Goal: Task Accomplishment & Management: Manage account settings

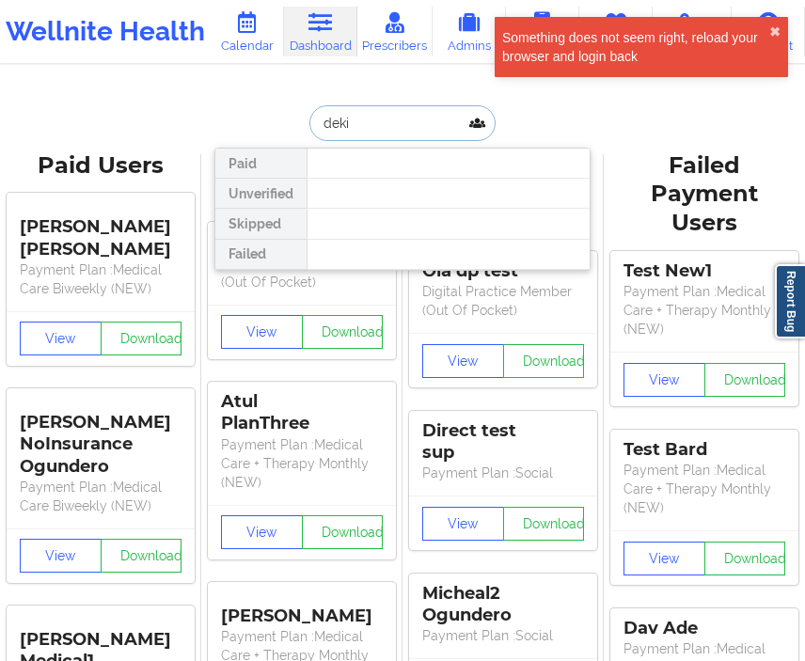
type input "deki"
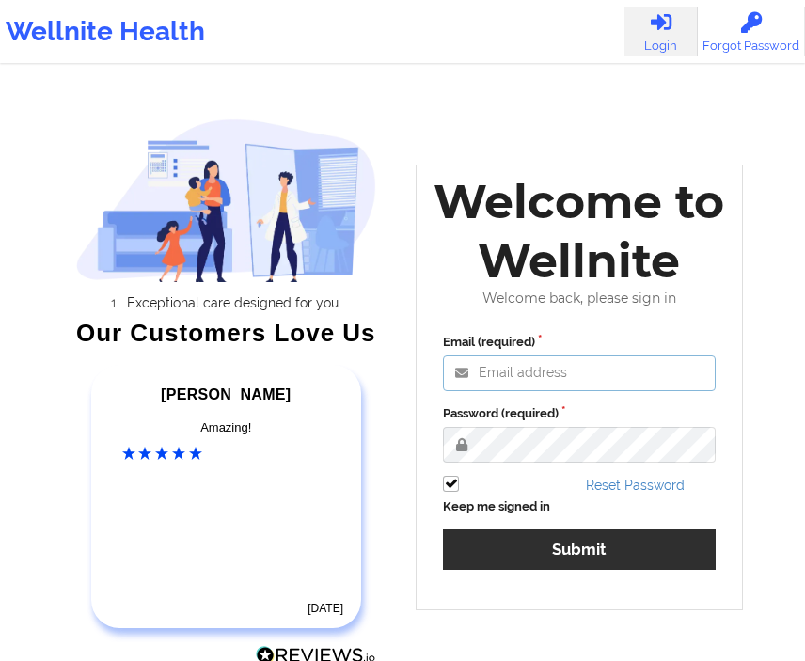
type input "[EMAIL_ADDRESS][DOMAIN_NAME]"
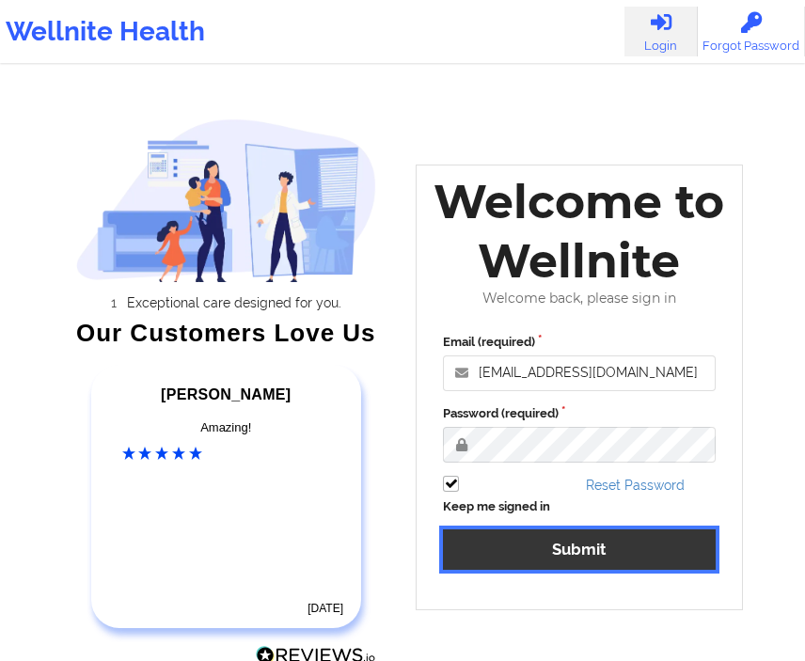
click at [483, 551] on button "Submit" at bounding box center [579, 549] width 273 height 40
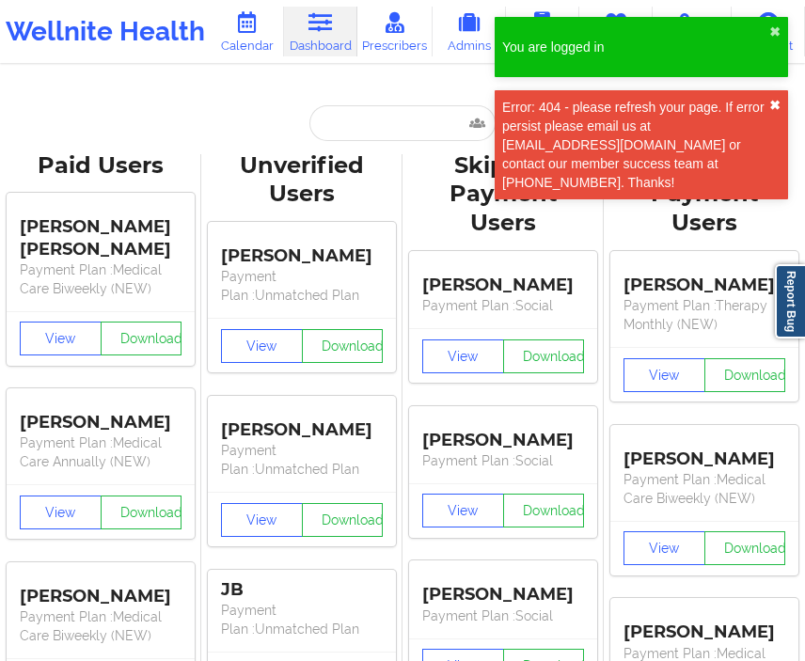
click at [773, 101] on button "✖︎" at bounding box center [774, 105] width 11 height 15
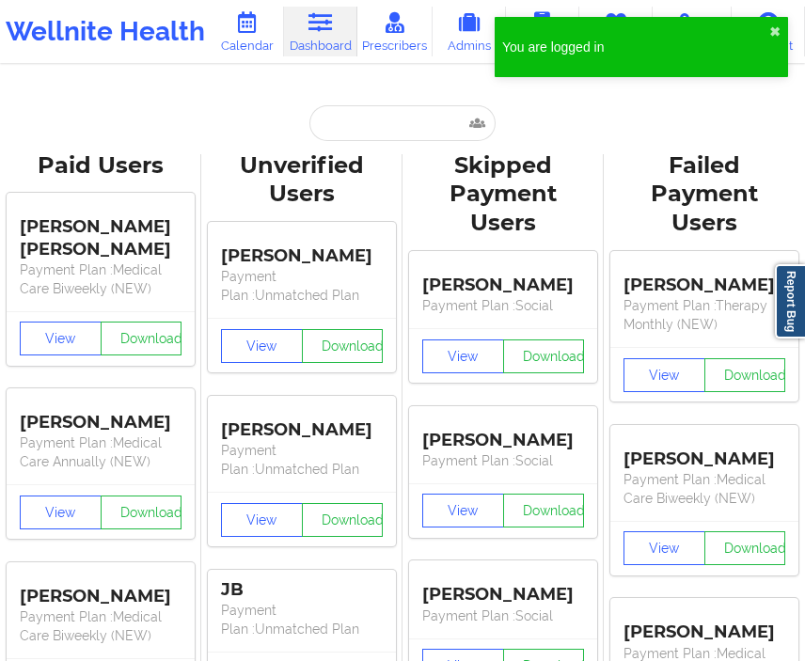
click at [766, 31] on div "You are logged in ✖︎" at bounding box center [641, 47] width 293 height 60
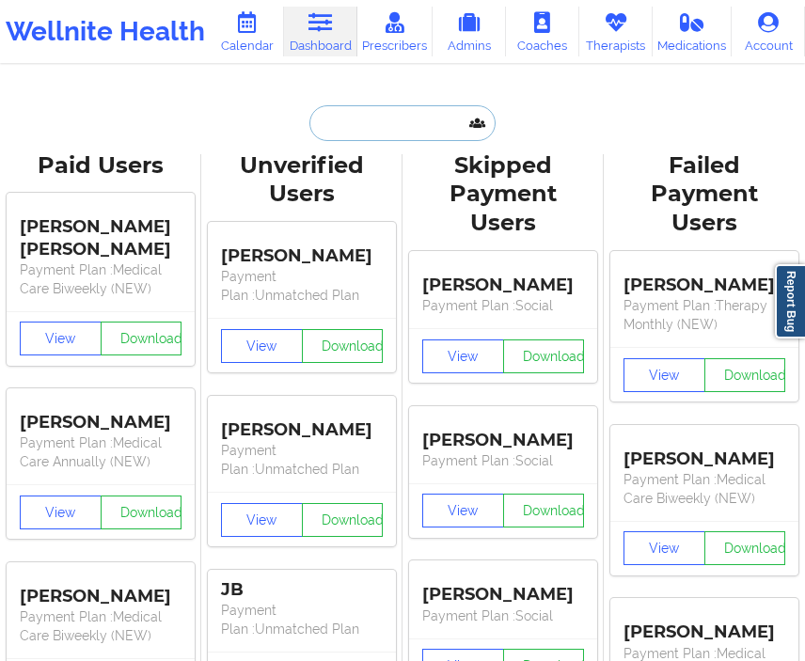
click at [402, 112] on input "text" at bounding box center [402, 123] width 186 height 36
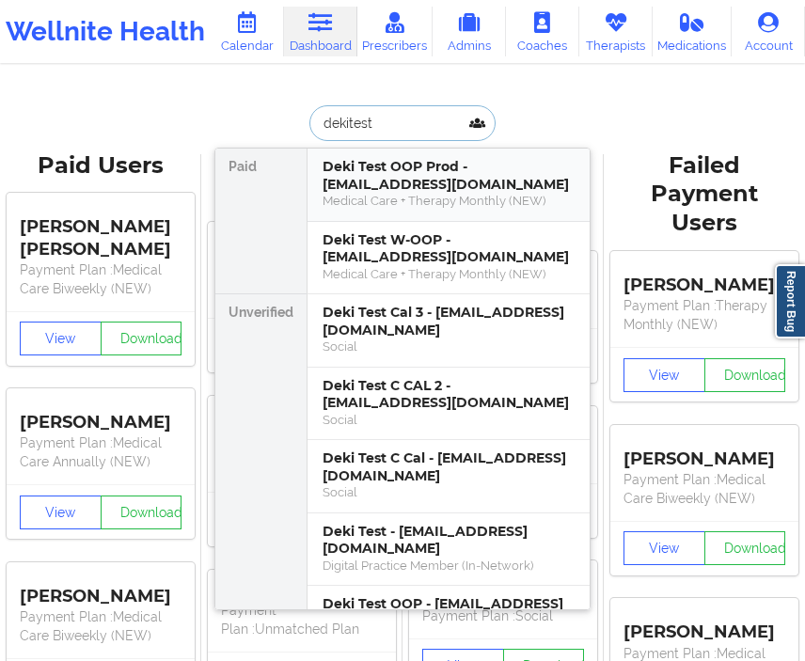
type input "dekitestc"
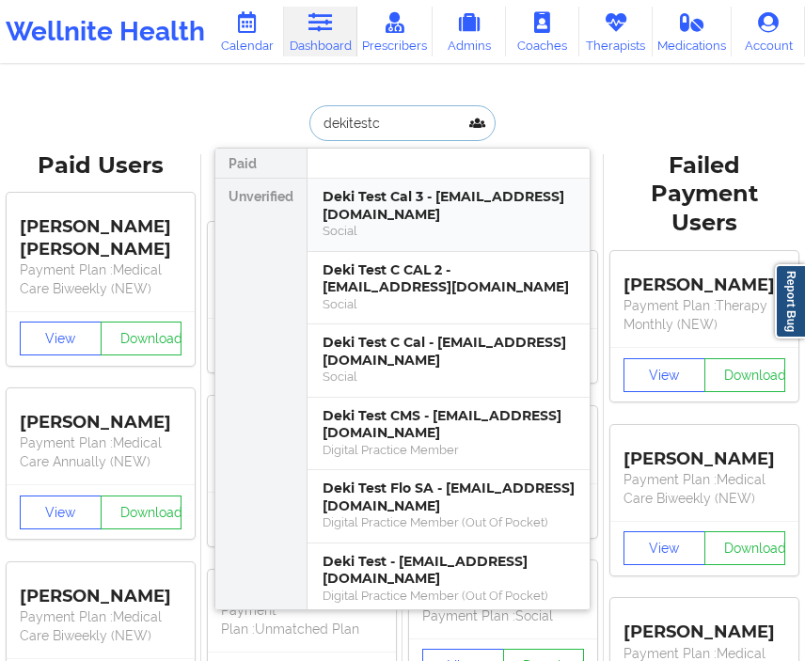
click at [417, 197] on div "Deki Test Cal 3 - [EMAIL_ADDRESS][DOMAIN_NAME]" at bounding box center [449, 205] width 252 height 35
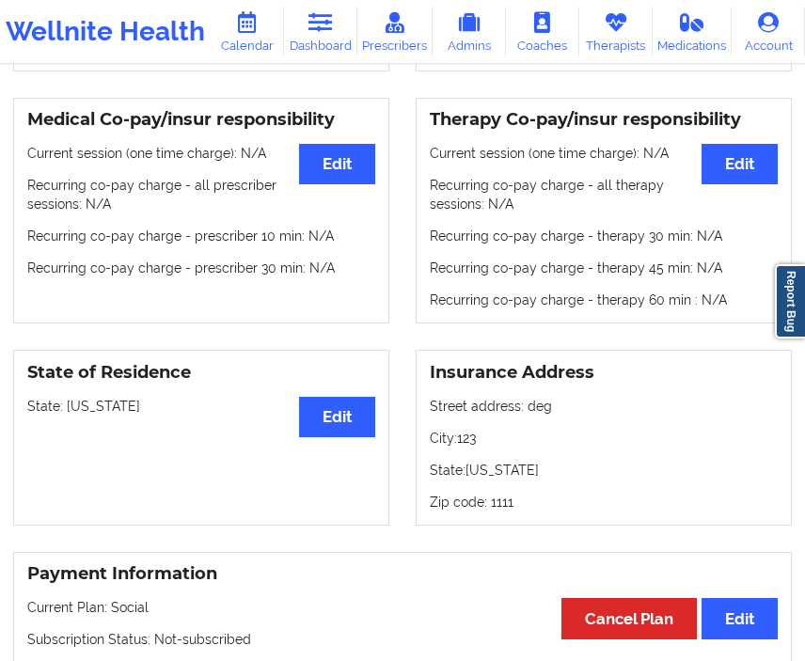
scroll to position [590, 0]
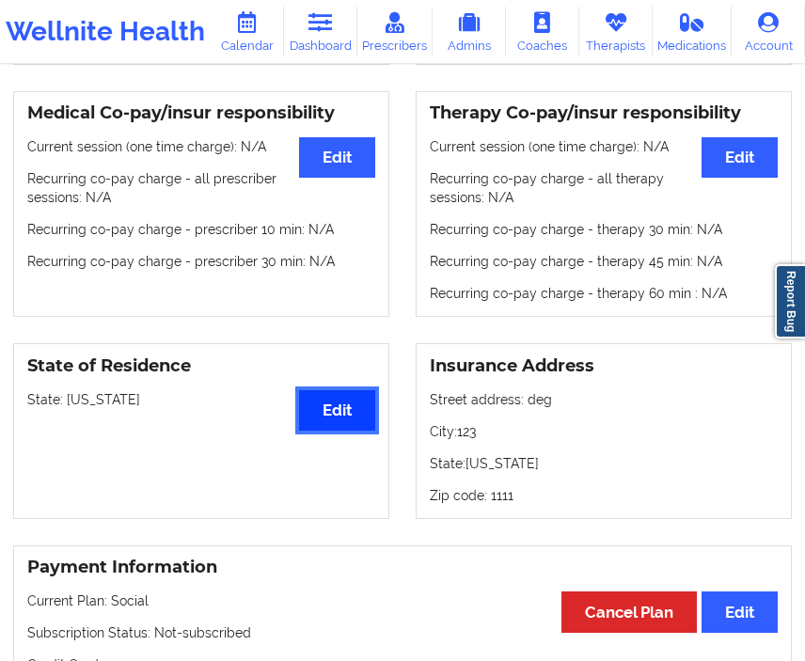
click at [312, 412] on button "Edit" at bounding box center [337, 410] width 76 height 40
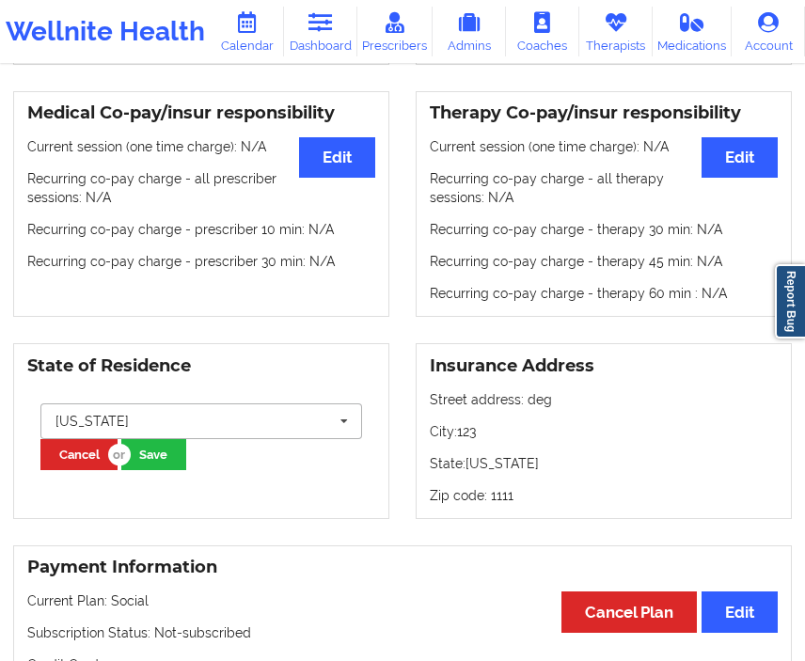
click at [232, 424] on input "text" at bounding box center [202, 421] width 320 height 34
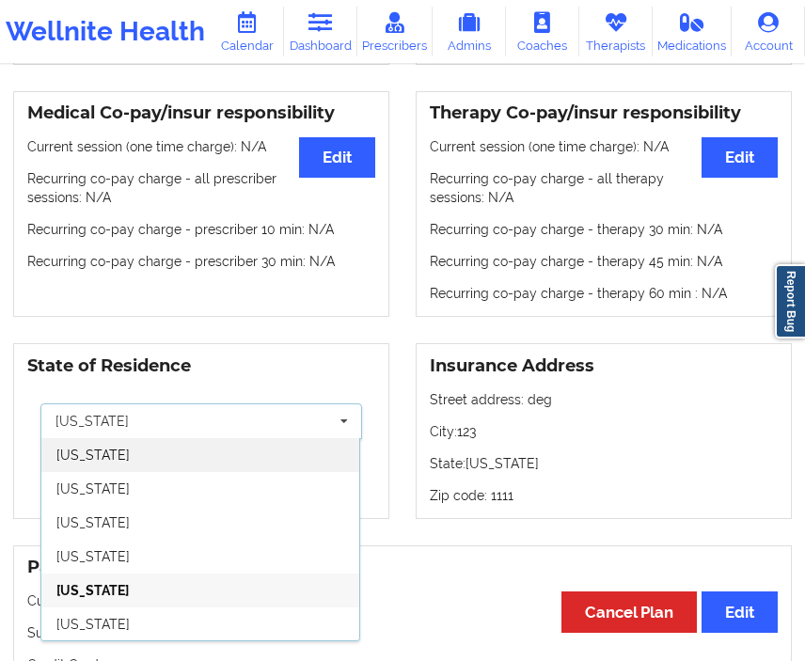
click at [184, 458] on div "[US_STATE]" at bounding box center [200, 455] width 318 height 34
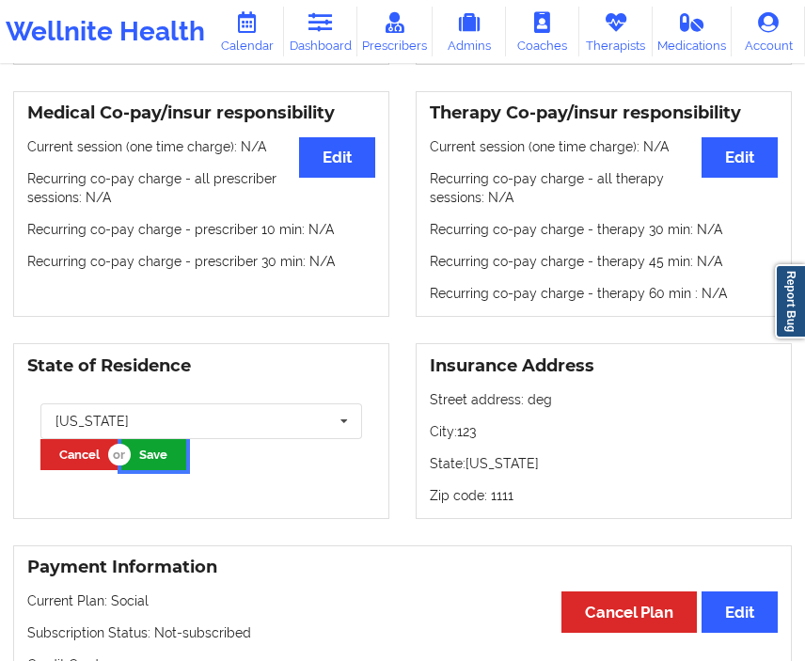
click at [159, 467] on button "Save" at bounding box center [153, 454] width 65 height 31
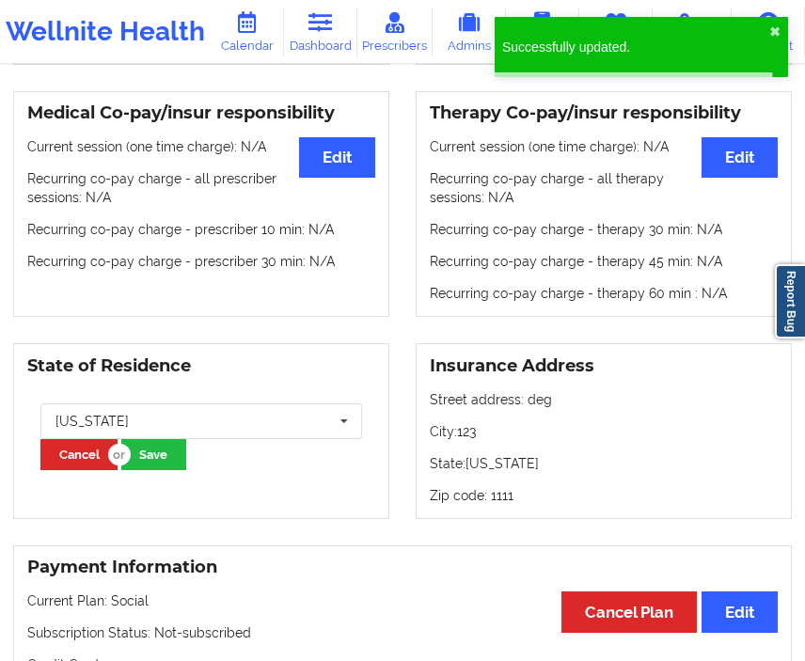
scroll to position [0, 0]
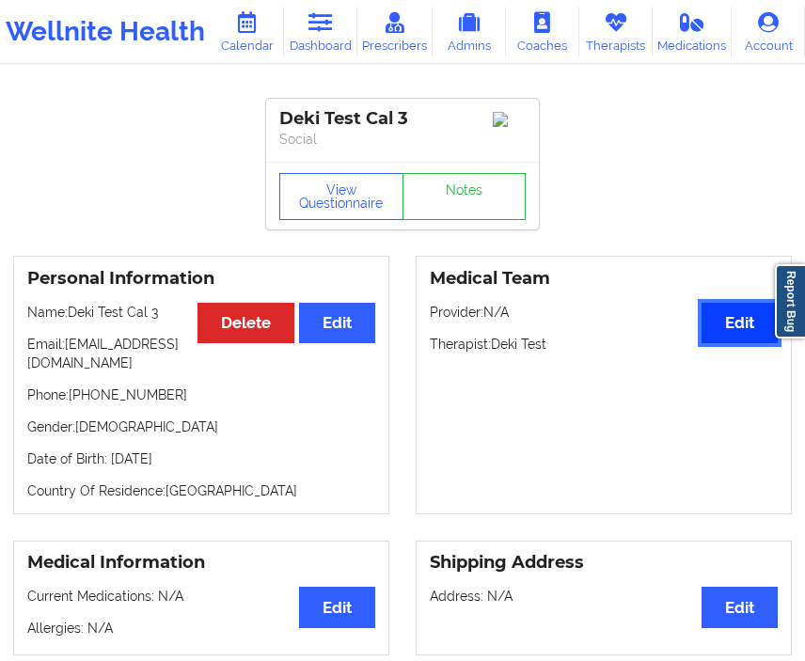
click at [723, 314] on button "Edit" at bounding box center [739, 323] width 76 height 40
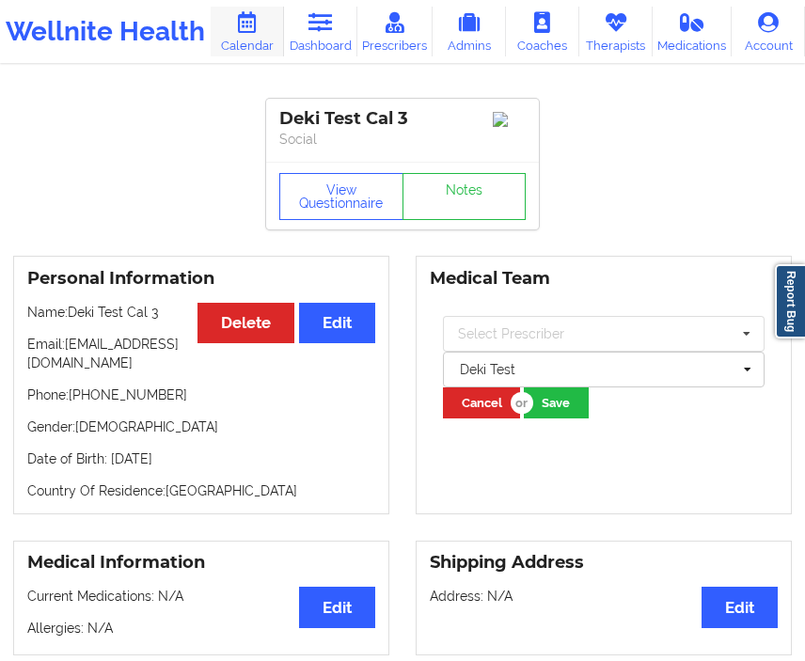
click at [263, 38] on link "Calendar" at bounding box center [247, 32] width 73 height 50
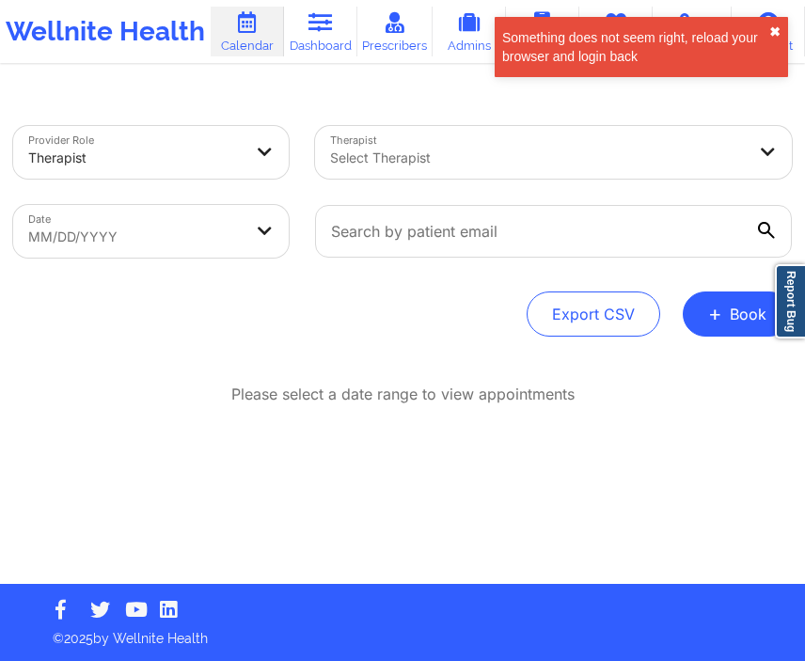
click at [770, 31] on button "✖︎" at bounding box center [774, 31] width 11 height 15
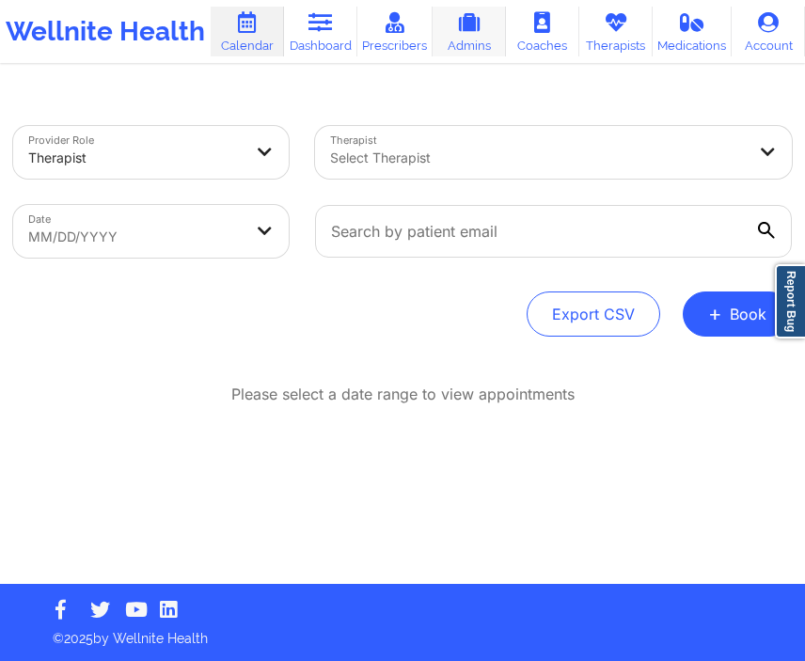
click at [501, 22] on link "Admins" at bounding box center [469, 32] width 73 height 50
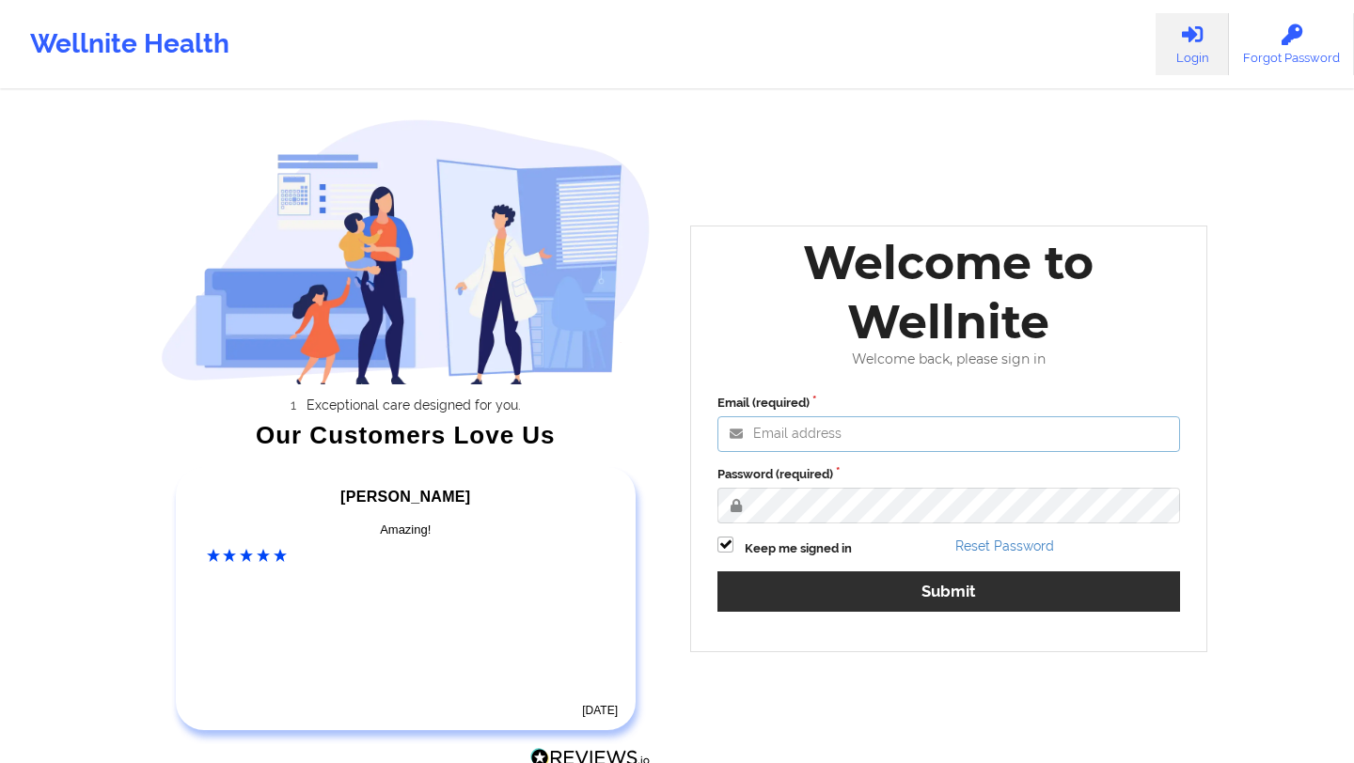
type input "[EMAIL_ADDRESS][DOMAIN_NAME]"
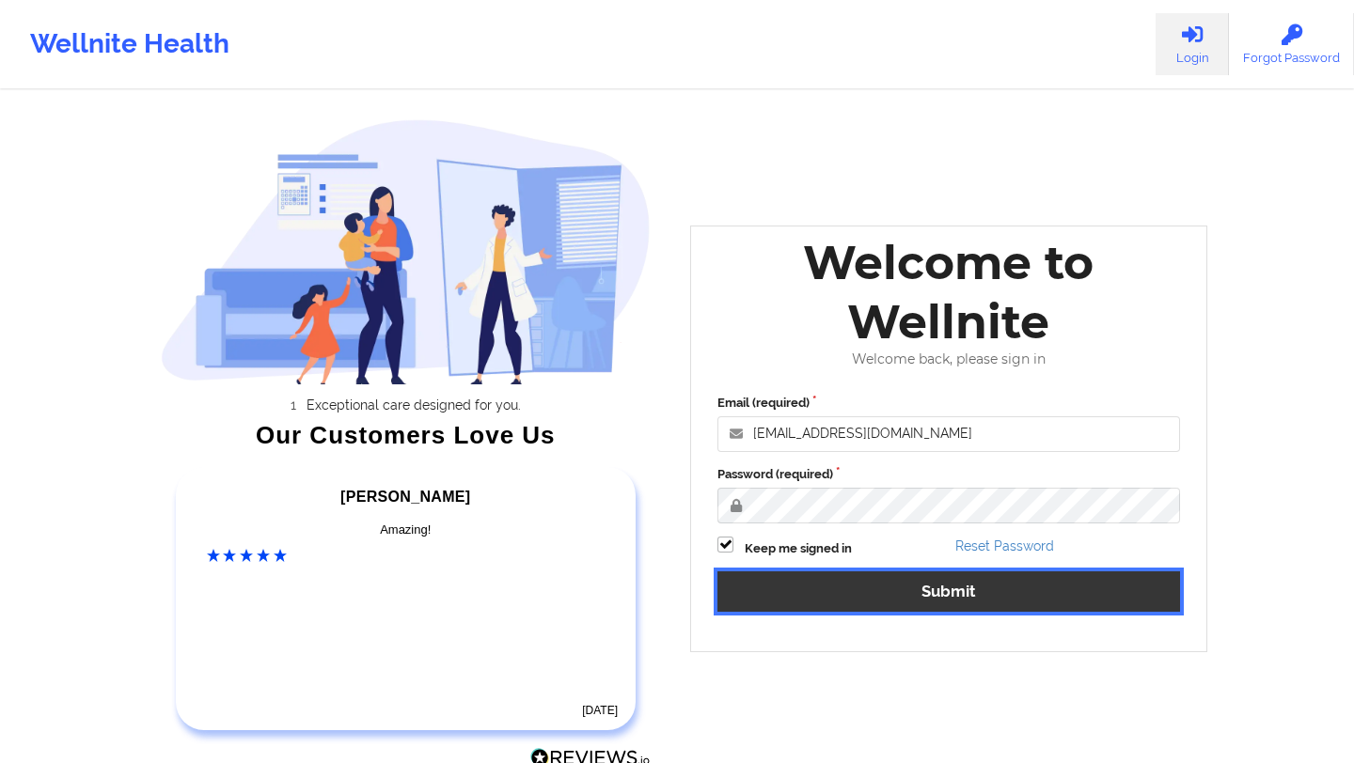
click at [797, 584] on button "Submit" at bounding box center [948, 592] width 463 height 40
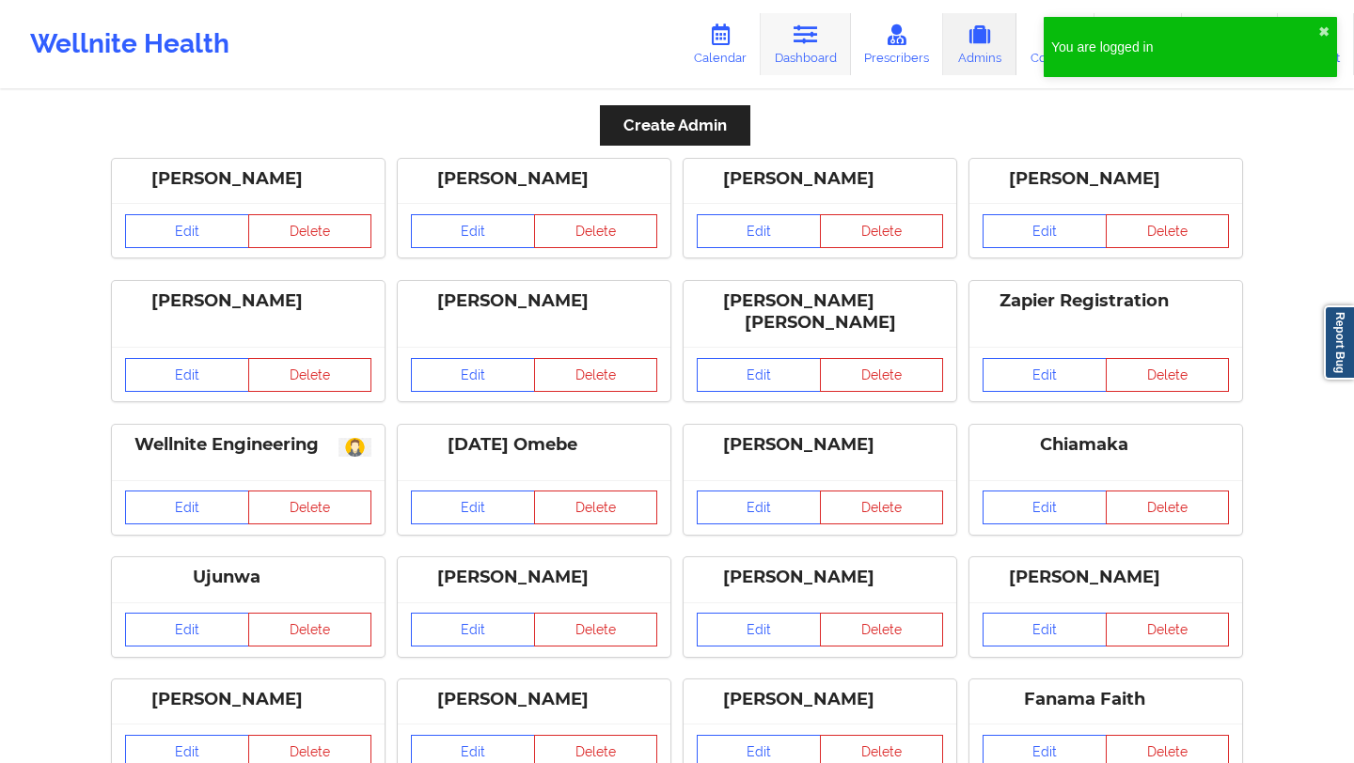
click at [808, 60] on link "Dashboard" at bounding box center [806, 44] width 90 height 62
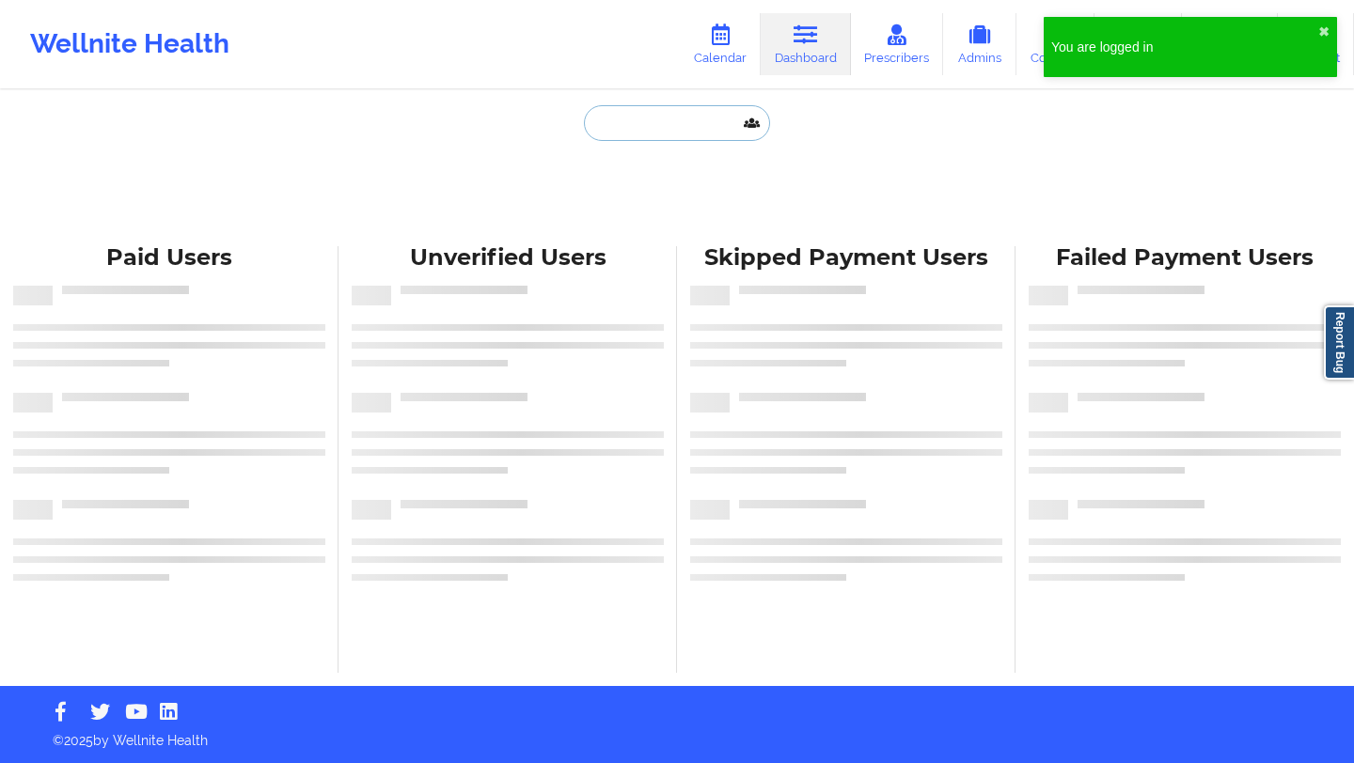
click at [650, 130] on input "text" at bounding box center [677, 123] width 186 height 36
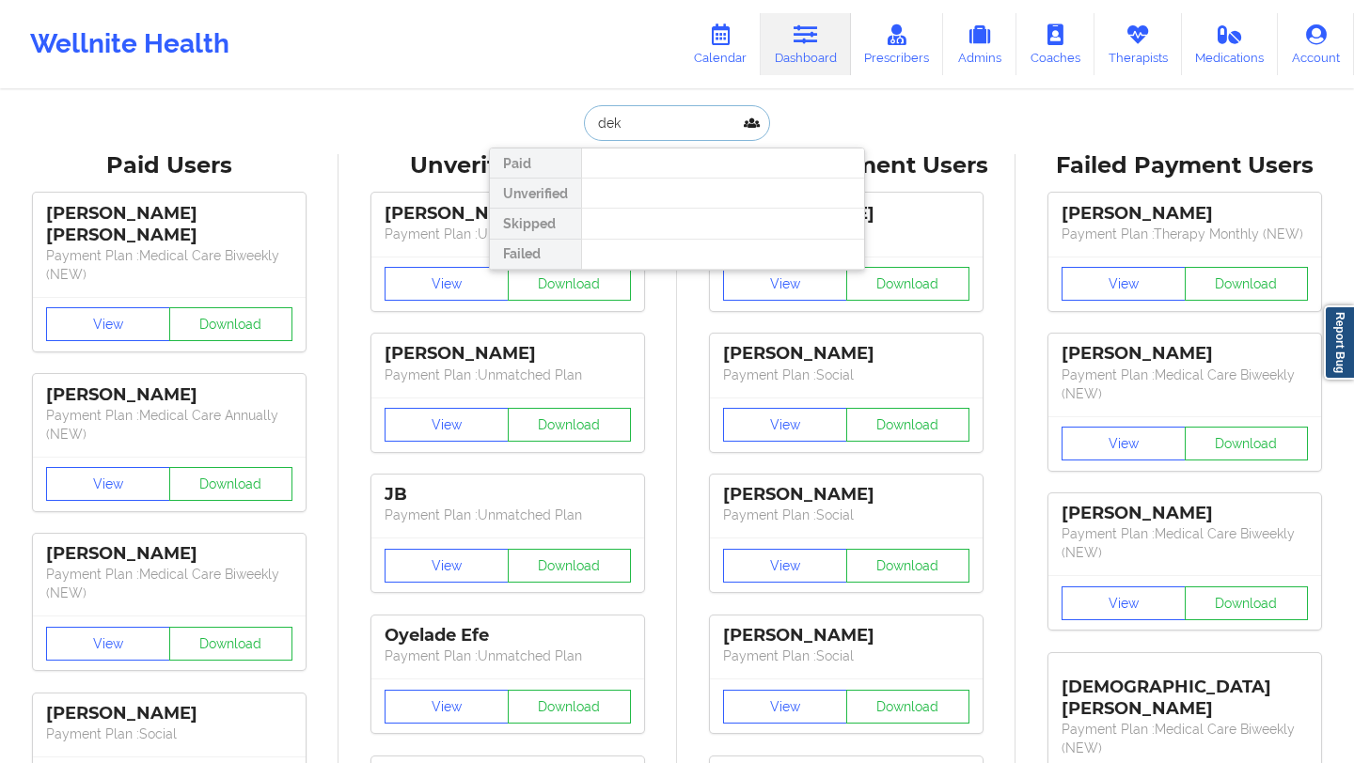
type input "deki"
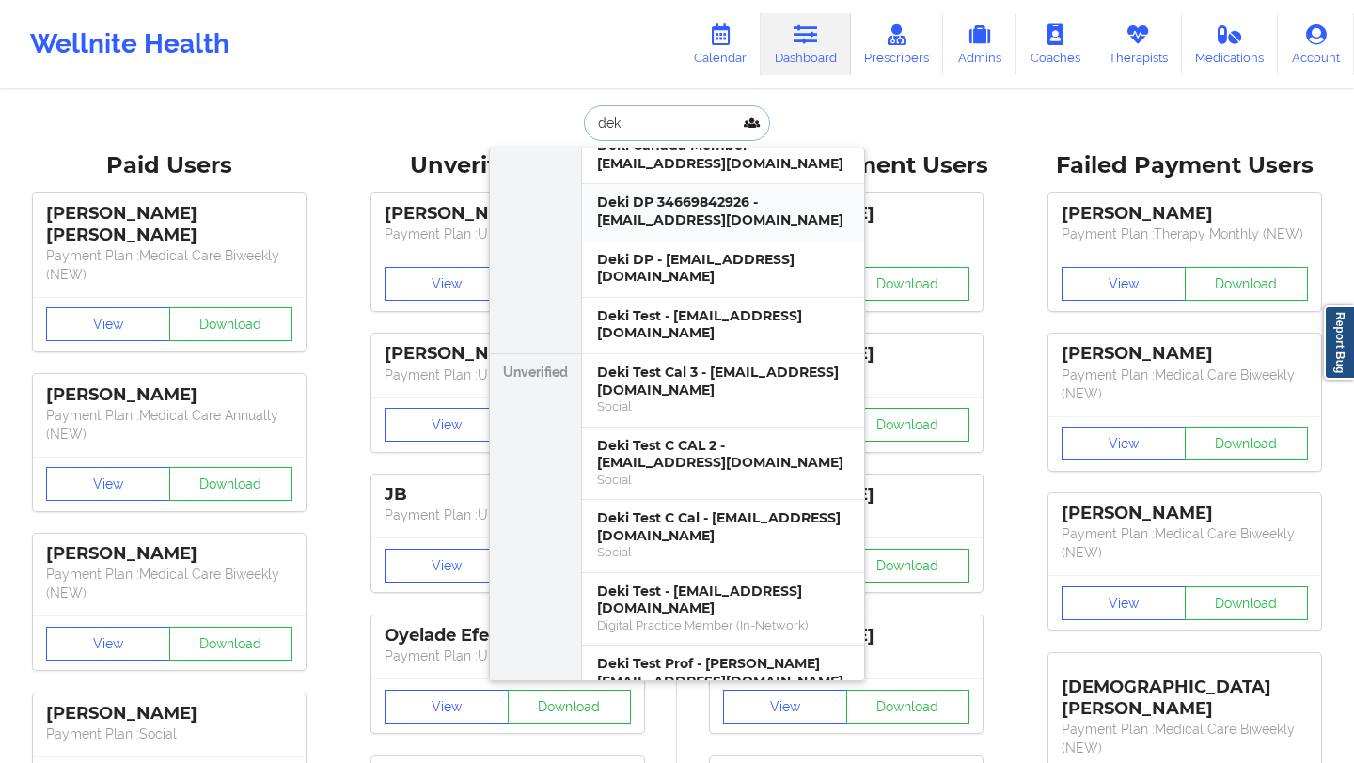
scroll to position [224, 0]
click at [618, 436] on div "Deki Test C CAL 2 - [EMAIL_ADDRESS][DOMAIN_NAME]" at bounding box center [723, 453] width 252 height 35
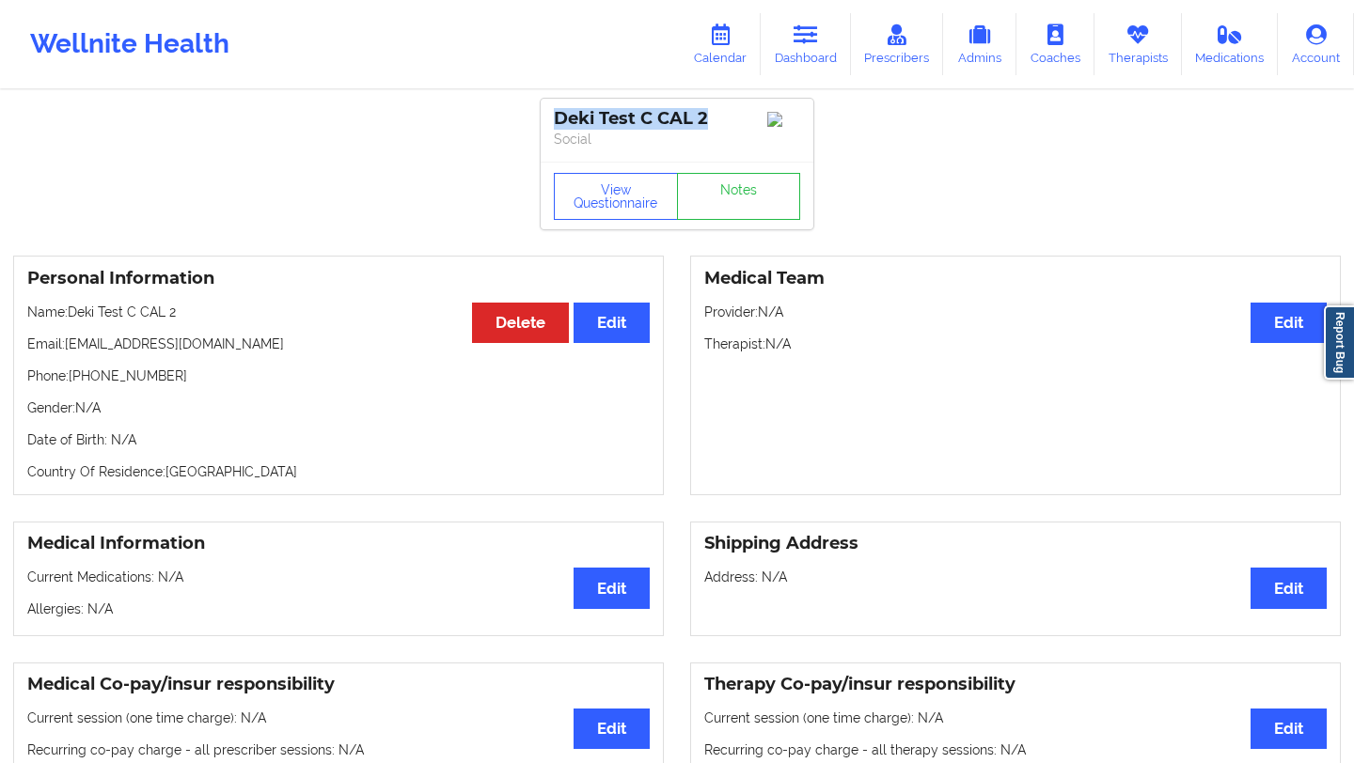
drag, startPoint x: 555, startPoint y: 121, endPoint x: 735, endPoint y: 125, distance: 180.6
click at [735, 125] on div "Deki Test C CAL 2" at bounding box center [677, 119] width 246 height 22
drag, startPoint x: 704, startPoint y: 346, endPoint x: 842, endPoint y: 352, distance: 138.3
click at [842, 352] on p "Therapist: N/A" at bounding box center [1015, 344] width 622 height 19
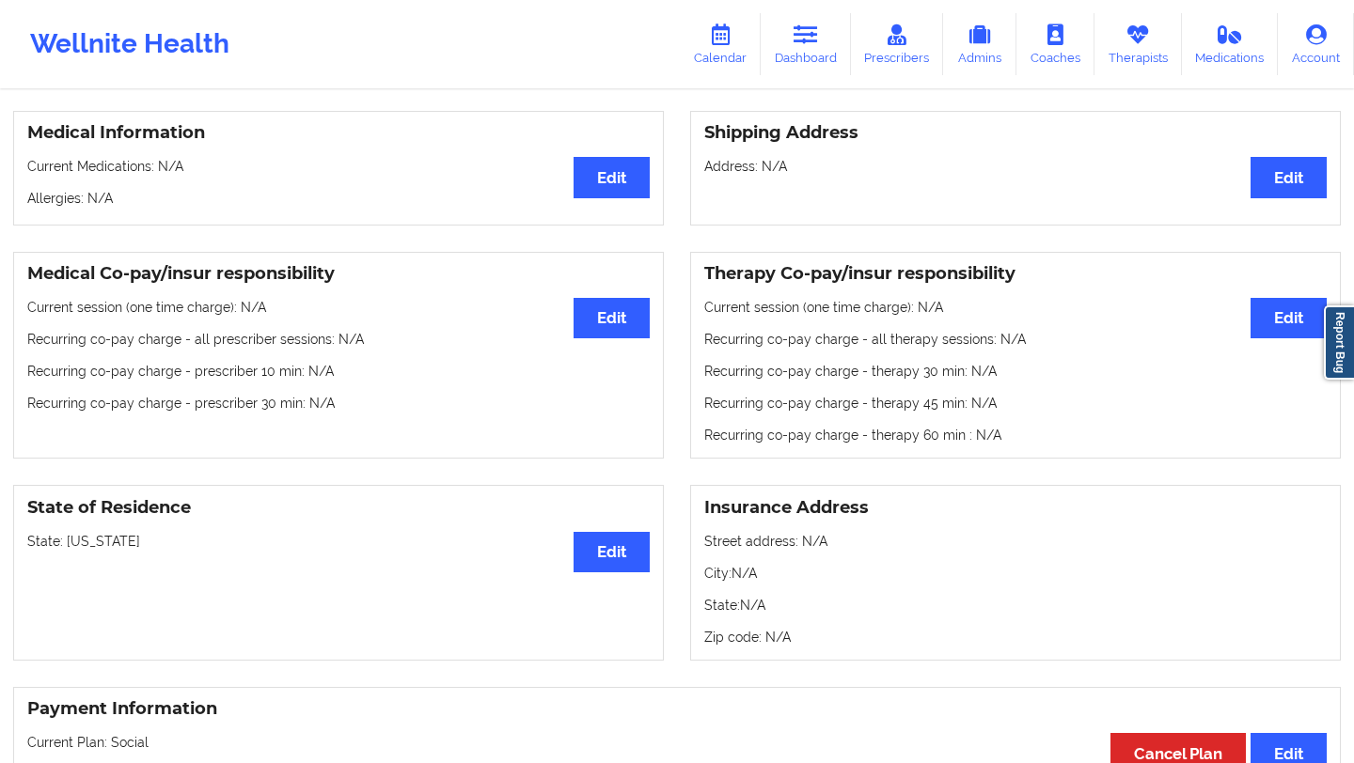
scroll to position [453, 0]
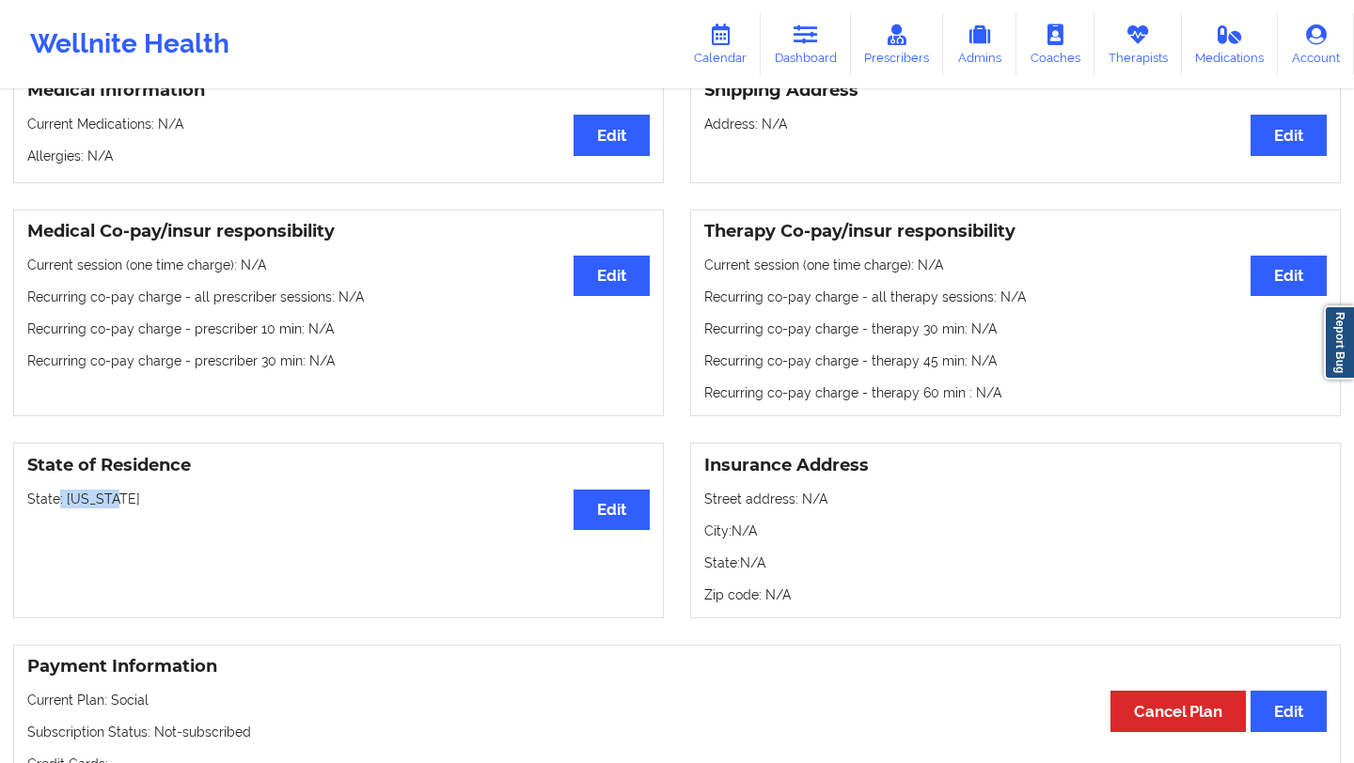
drag, startPoint x: 125, startPoint y: 502, endPoint x: 55, endPoint y: 499, distance: 69.6
click at [55, 499] on p "State: [US_STATE]" at bounding box center [338, 499] width 622 height 19
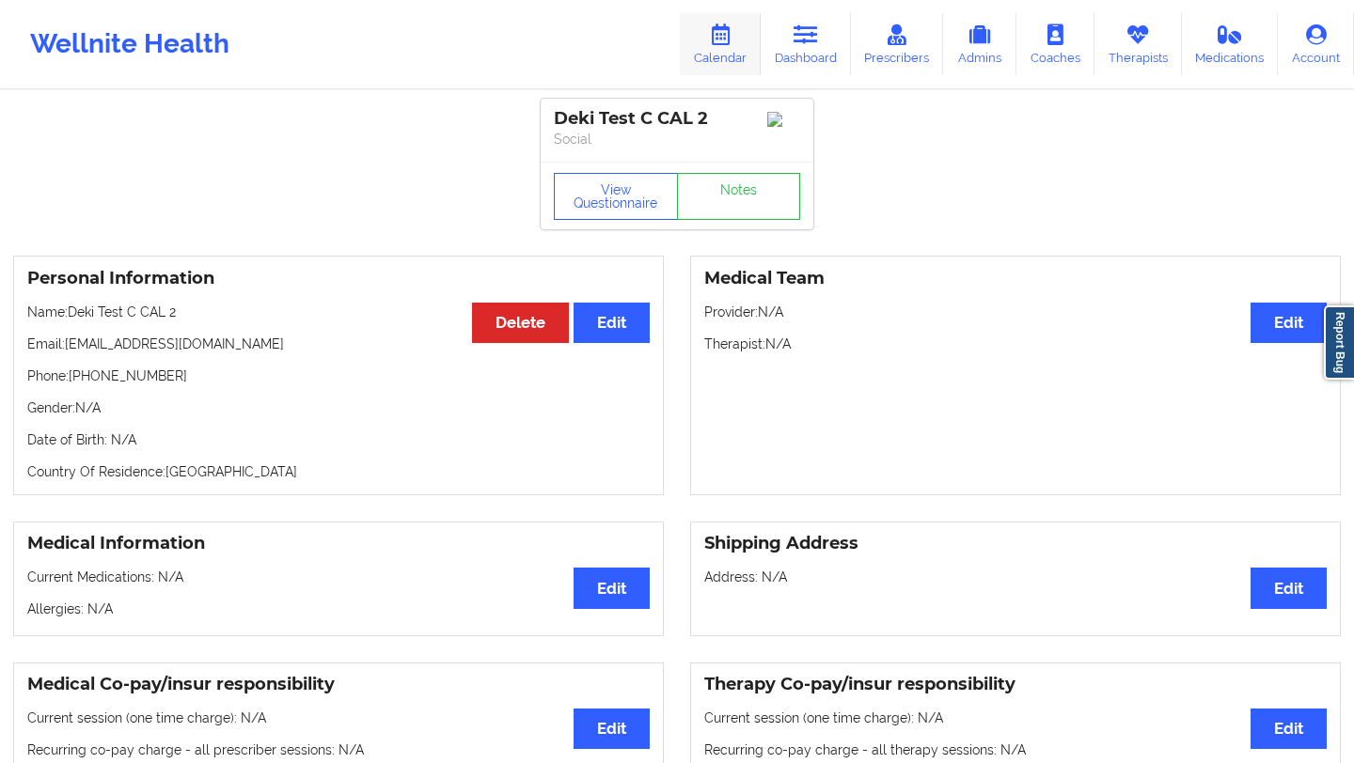
click at [717, 58] on link "Calendar" at bounding box center [720, 44] width 81 height 62
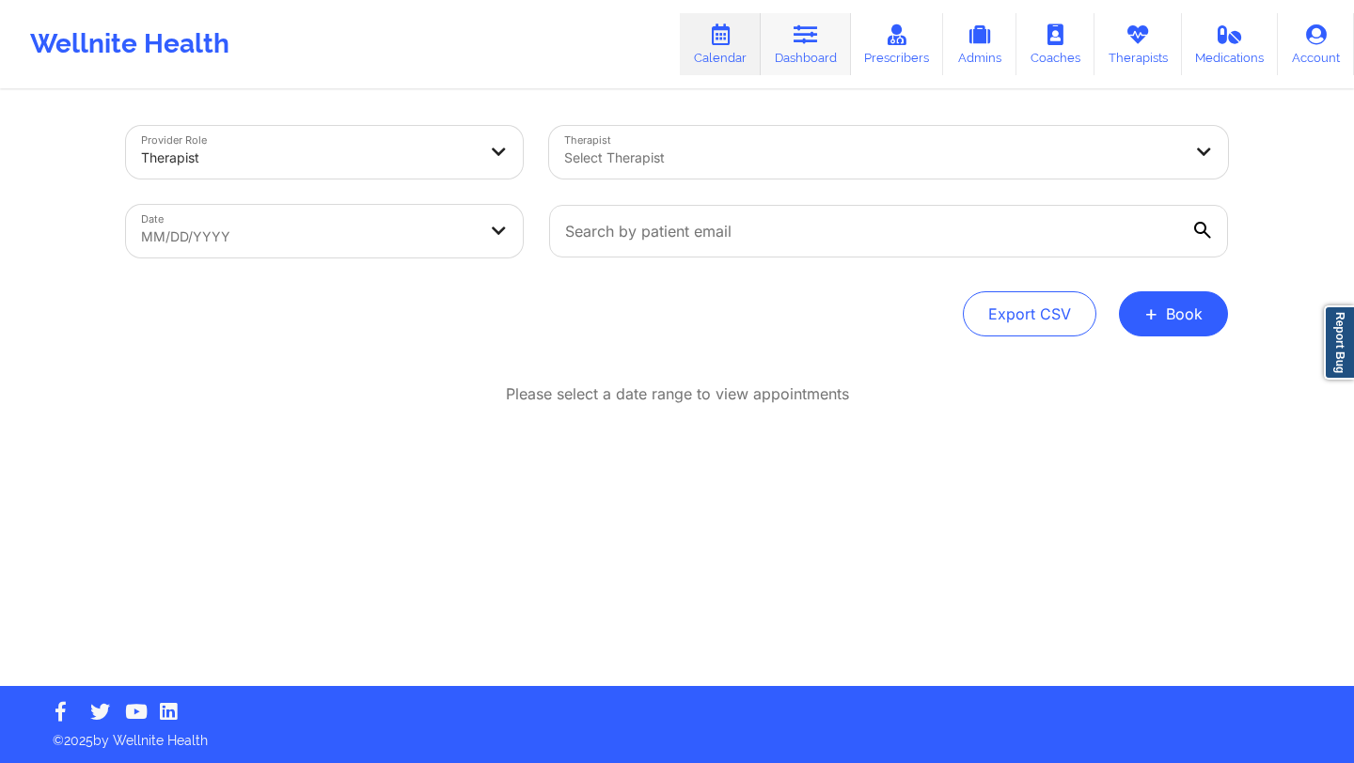
click at [805, 56] on link "Dashboard" at bounding box center [806, 44] width 90 height 62
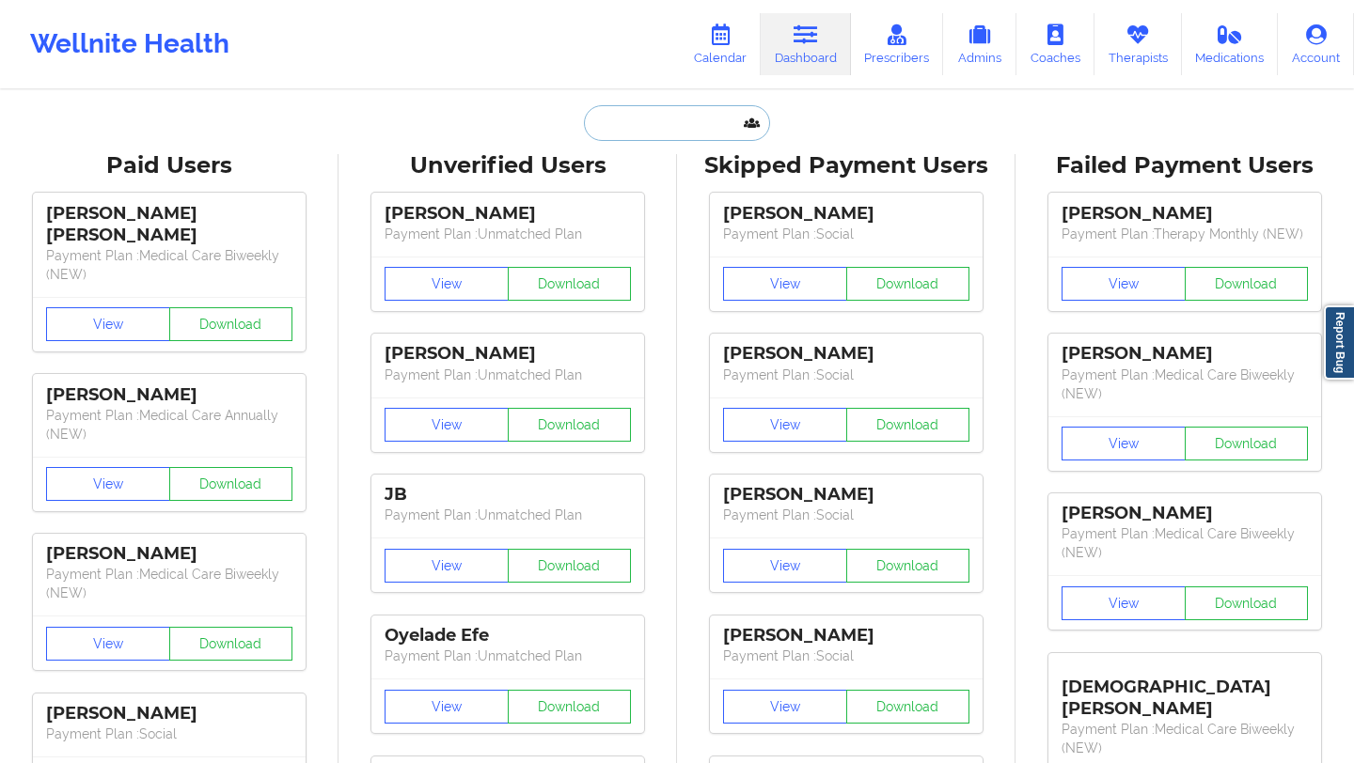
click at [622, 123] on input "text" at bounding box center [677, 123] width 186 height 36
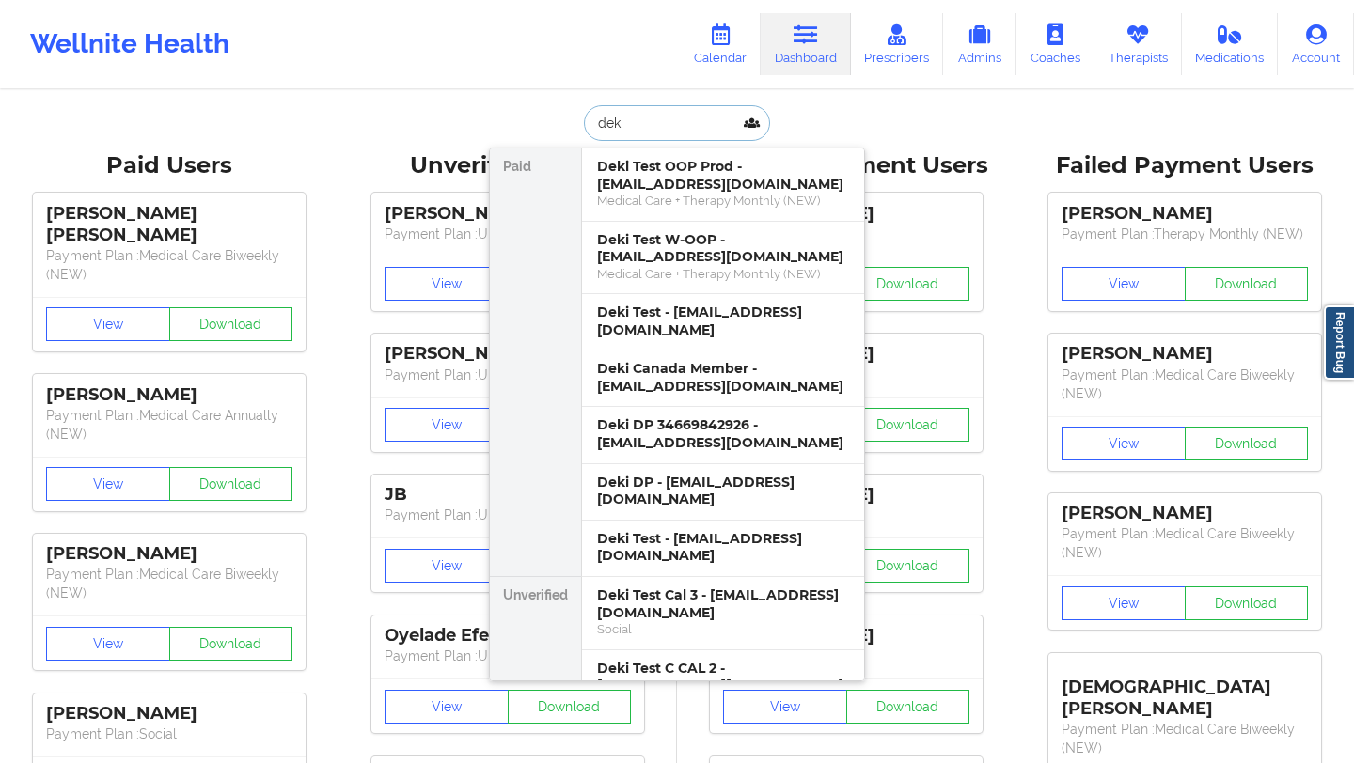
type input "deki"
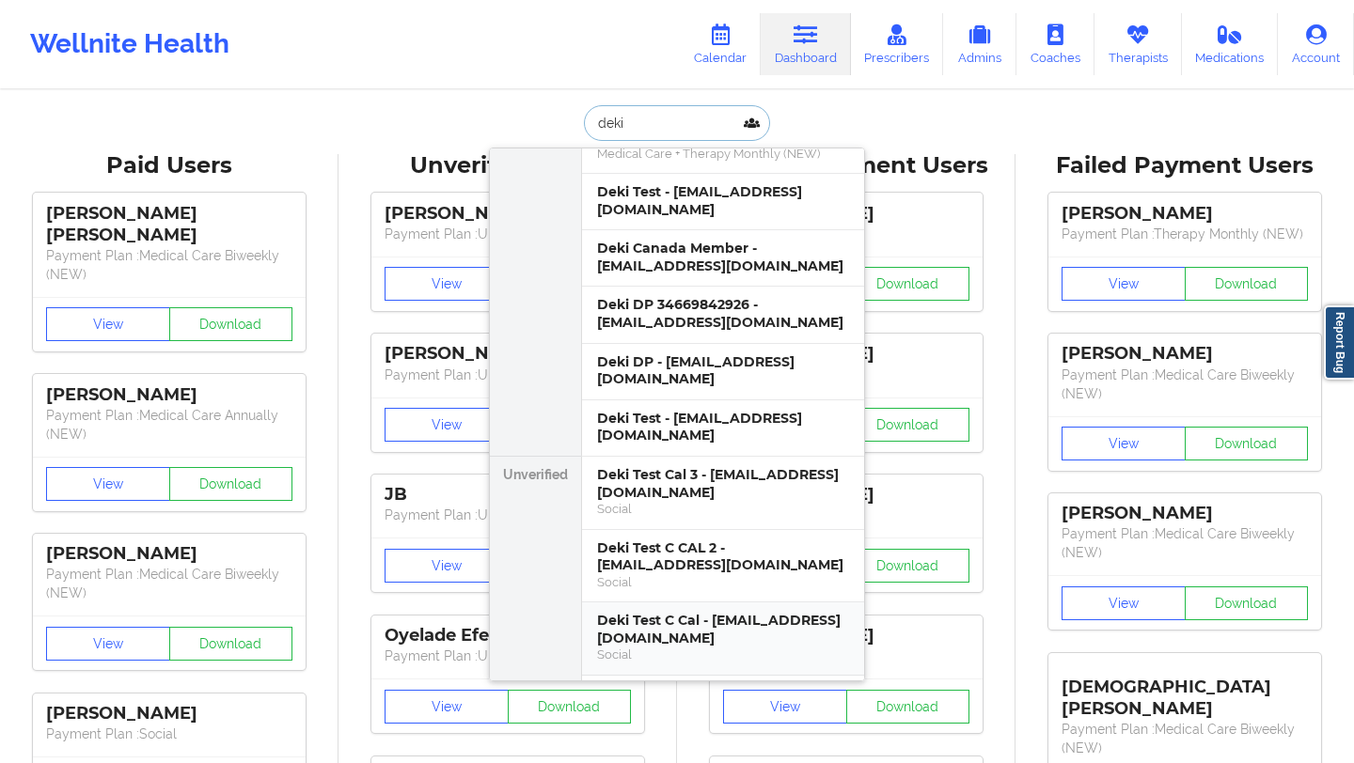
click at [651, 612] on div "Deki Test C Cal - [EMAIL_ADDRESS][DOMAIN_NAME]" at bounding box center [723, 629] width 252 height 35
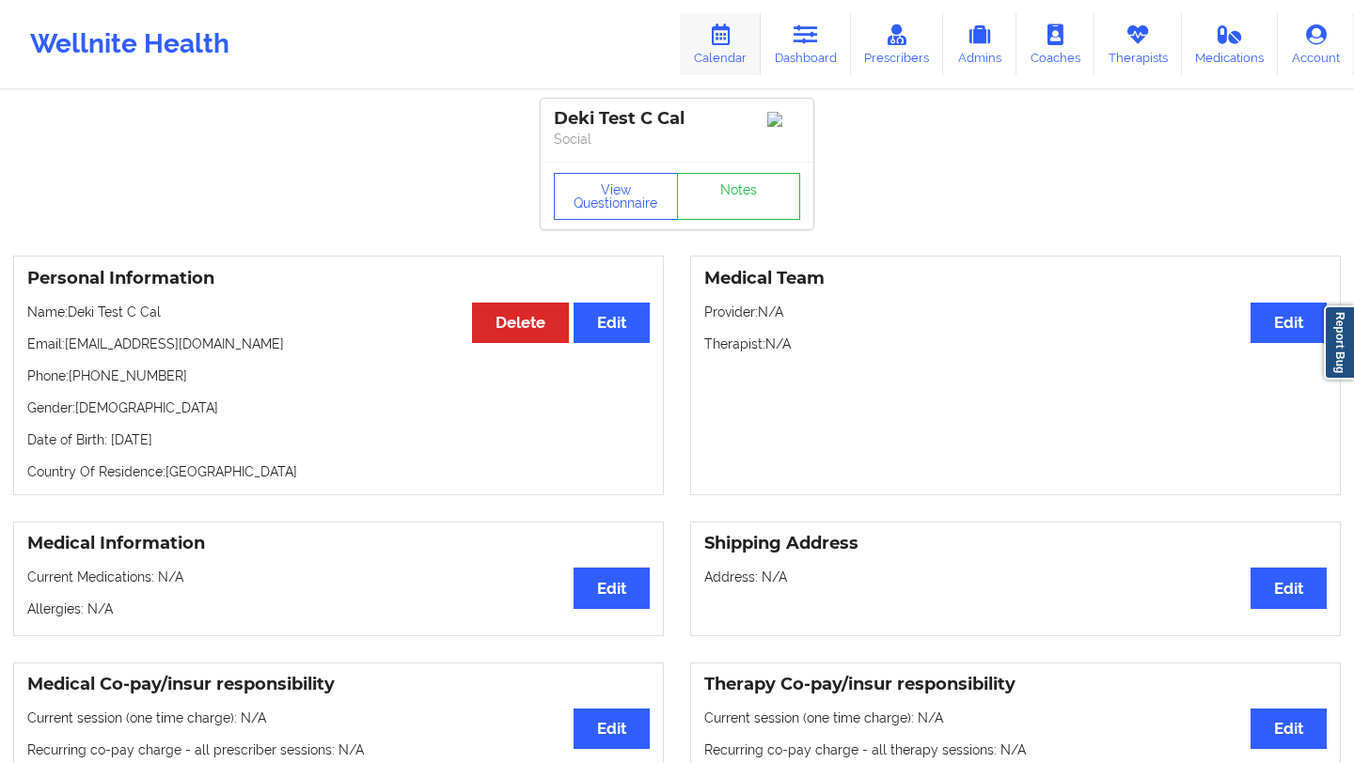
click at [719, 49] on link "Calendar" at bounding box center [720, 44] width 81 height 62
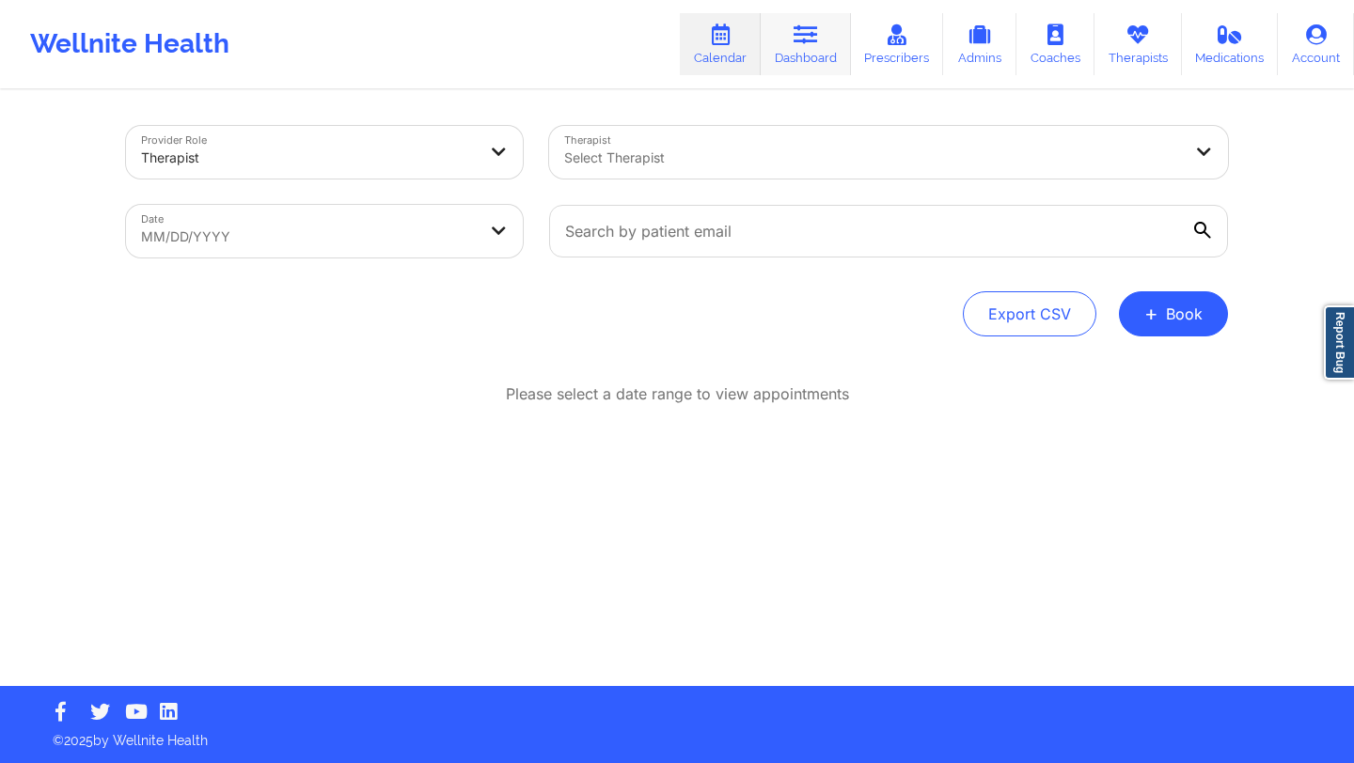
click at [802, 32] on icon at bounding box center [806, 34] width 24 height 21
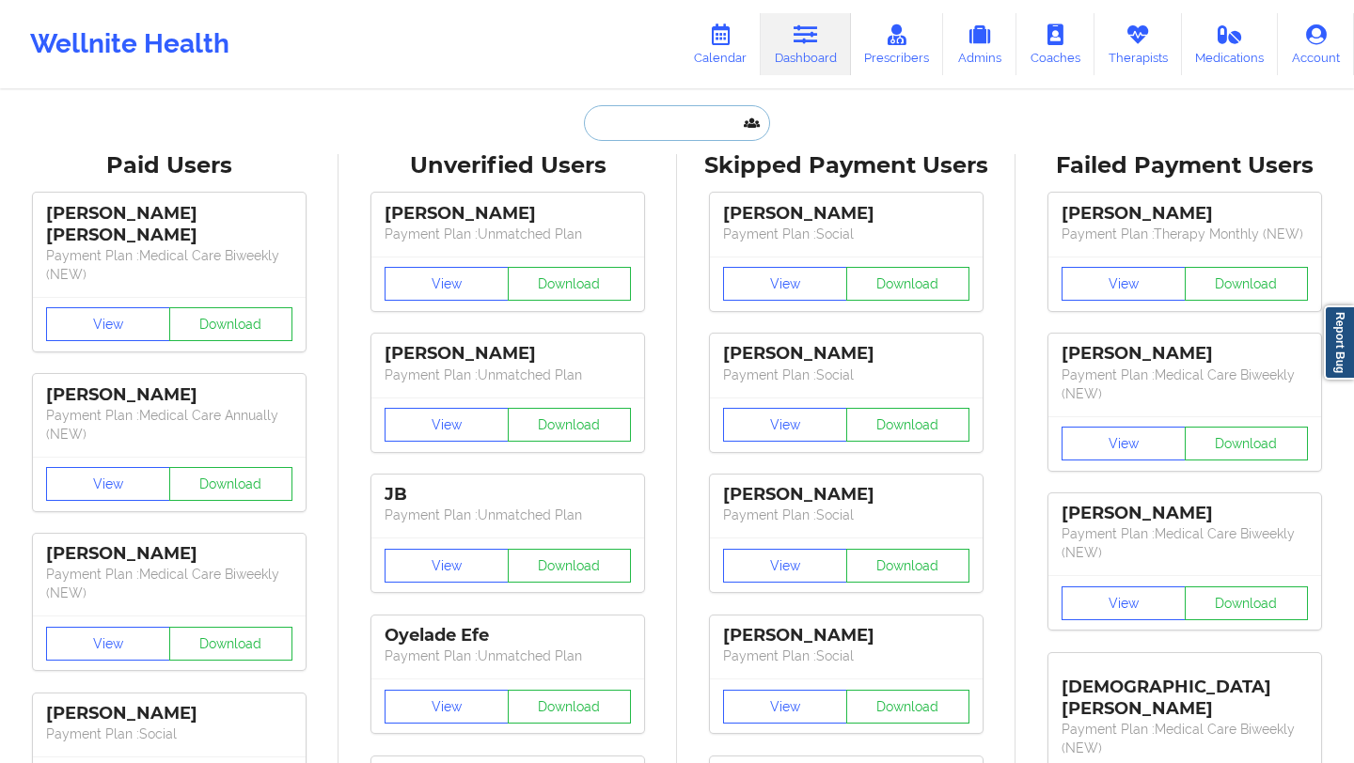
click at [615, 128] on input "text" at bounding box center [677, 123] width 186 height 36
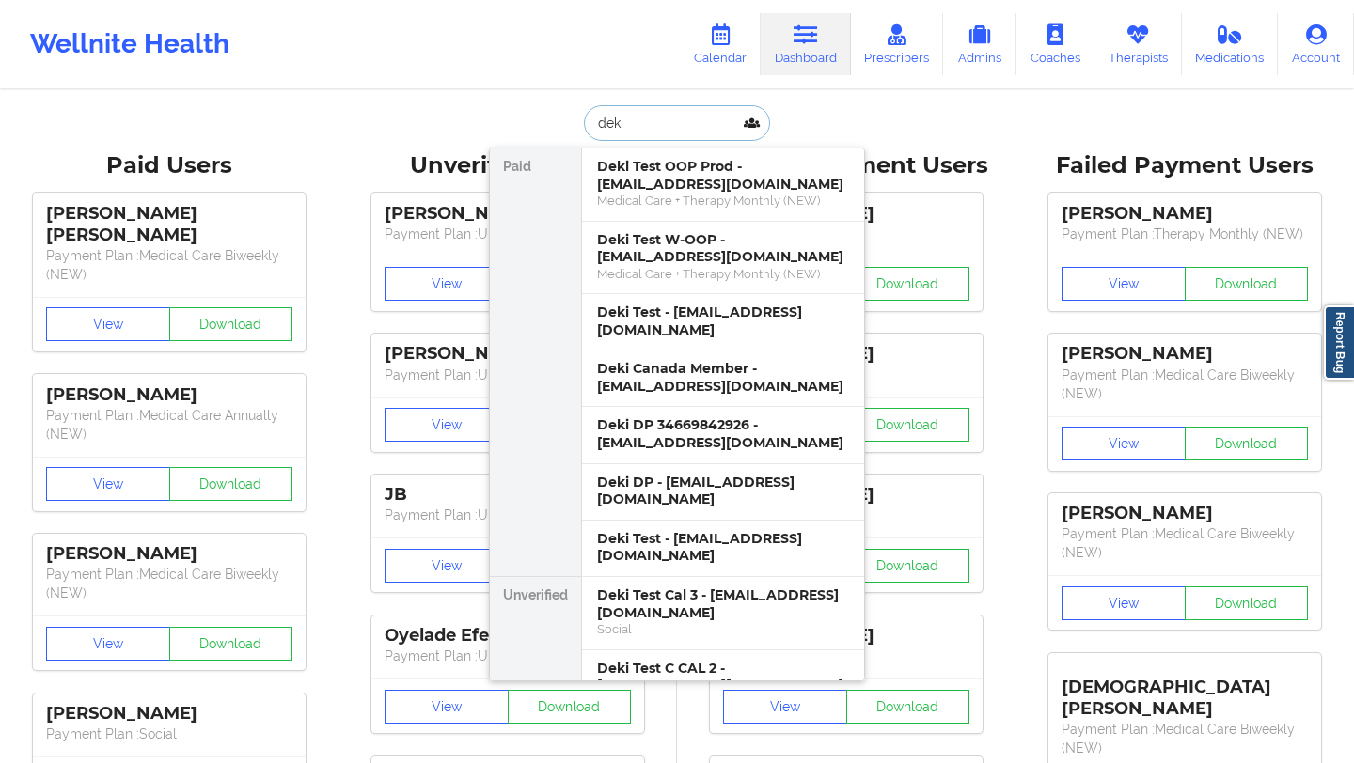
type input "deki"
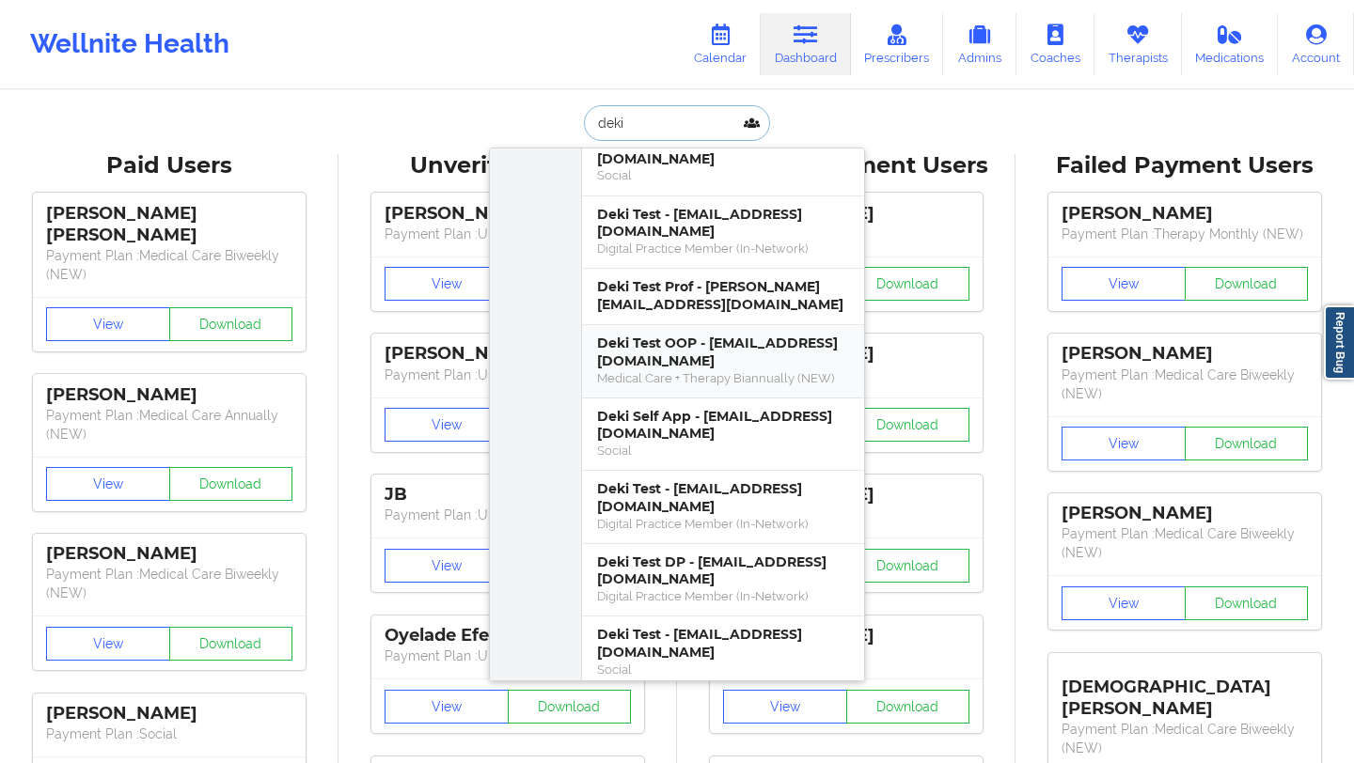
scroll to position [602, 0]
click at [733, 441] on div "Social" at bounding box center [723, 449] width 252 height 16
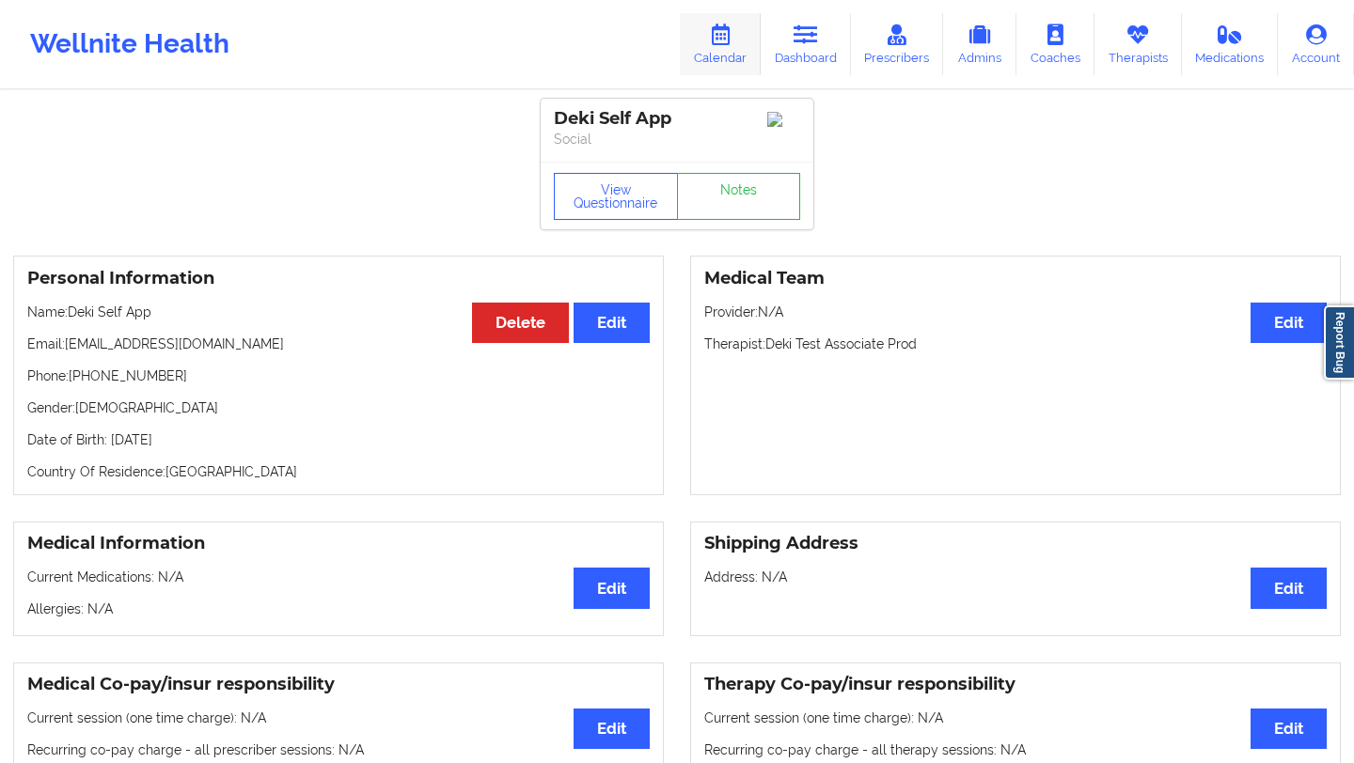
click at [730, 51] on link "Calendar" at bounding box center [720, 44] width 81 height 62
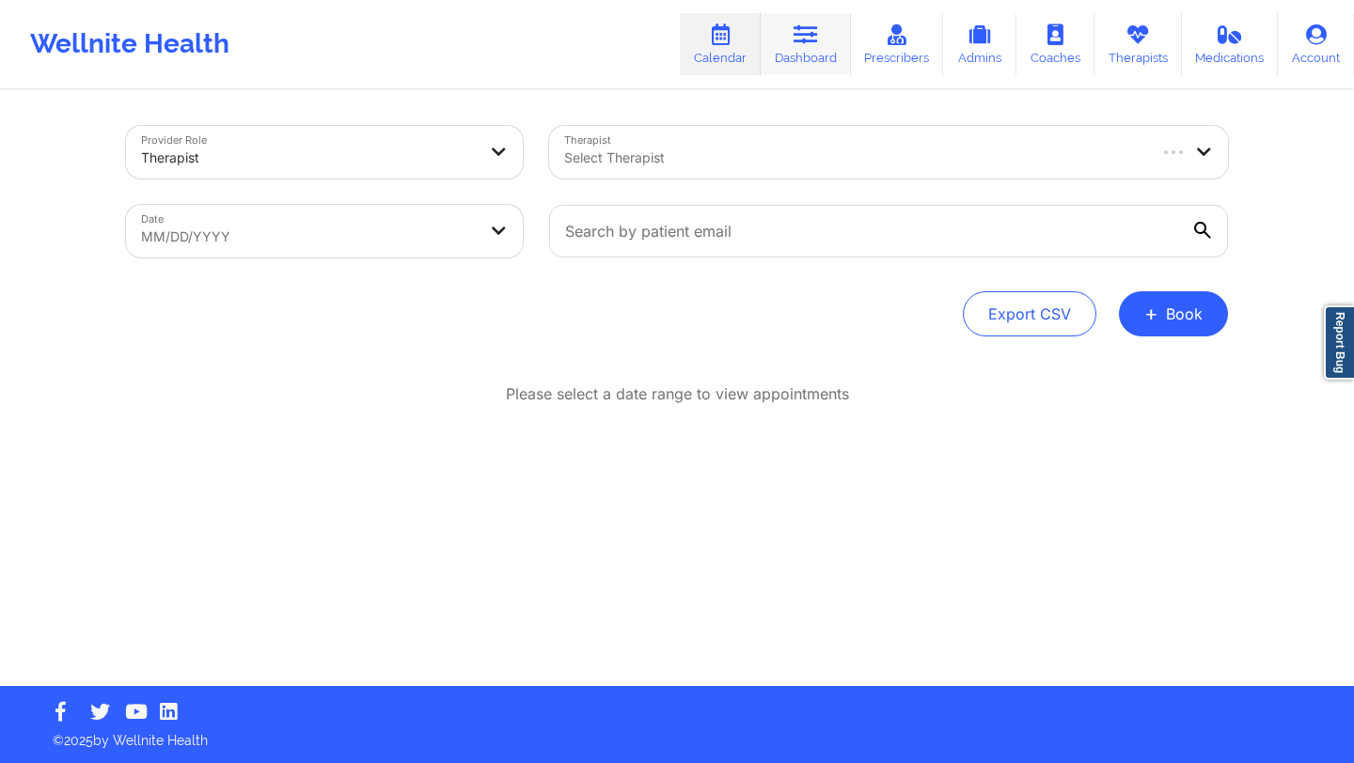
click at [799, 47] on link "Dashboard" at bounding box center [806, 44] width 90 height 62
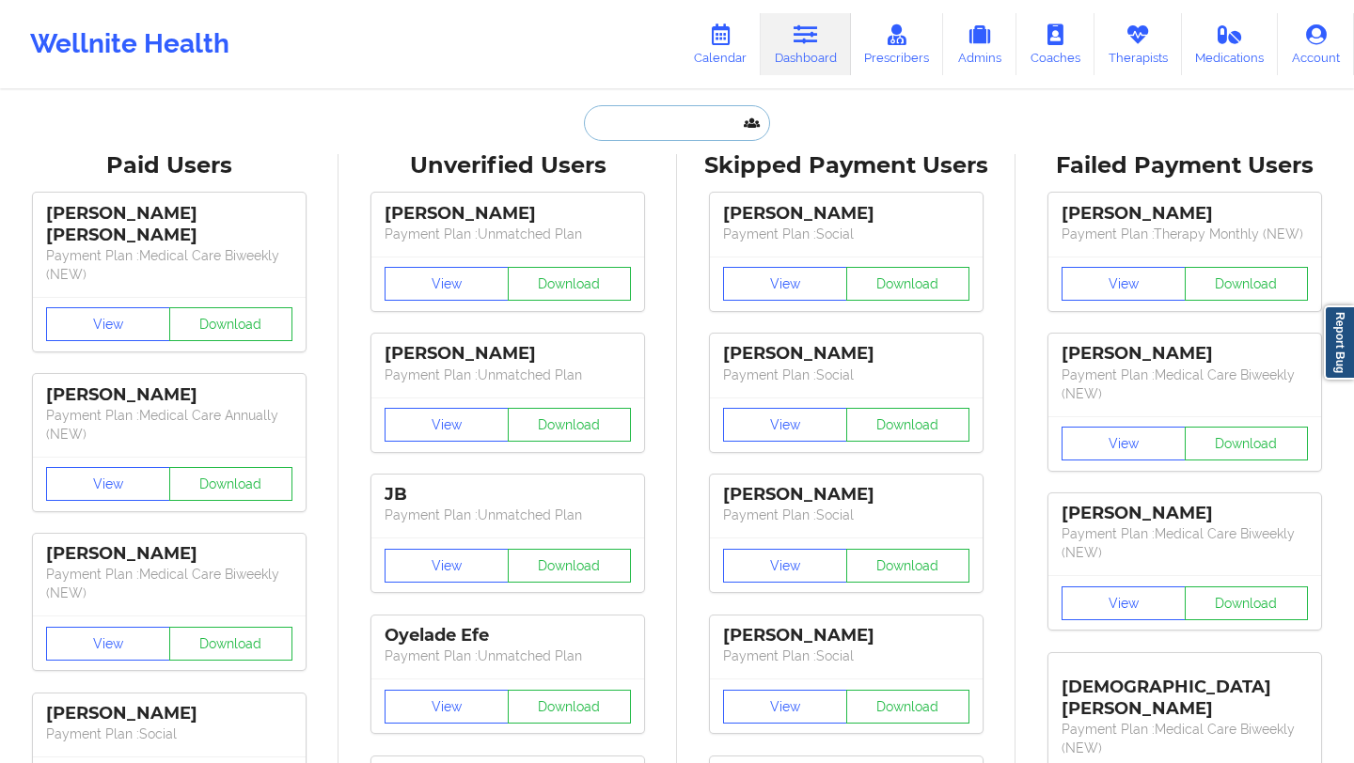
click at [686, 112] on input "text" at bounding box center [677, 123] width 186 height 36
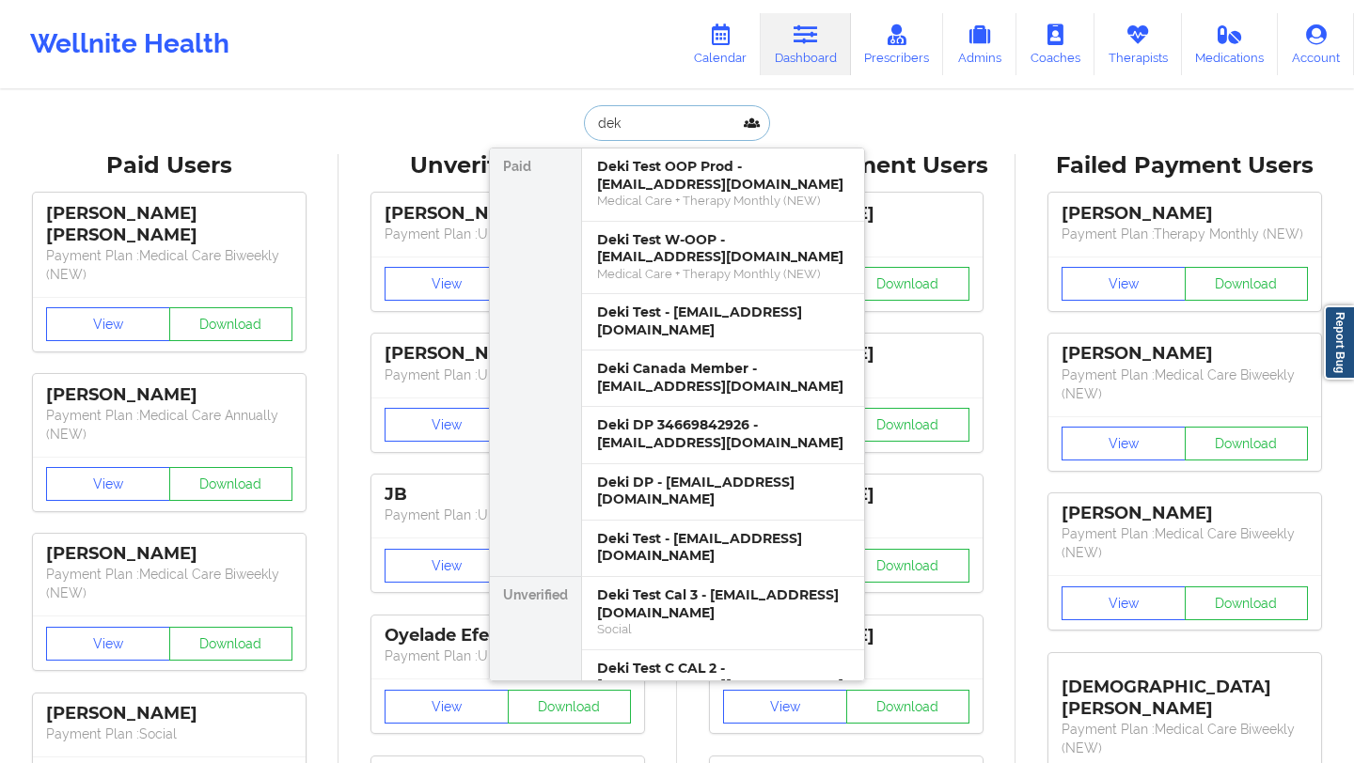
type input "deki"
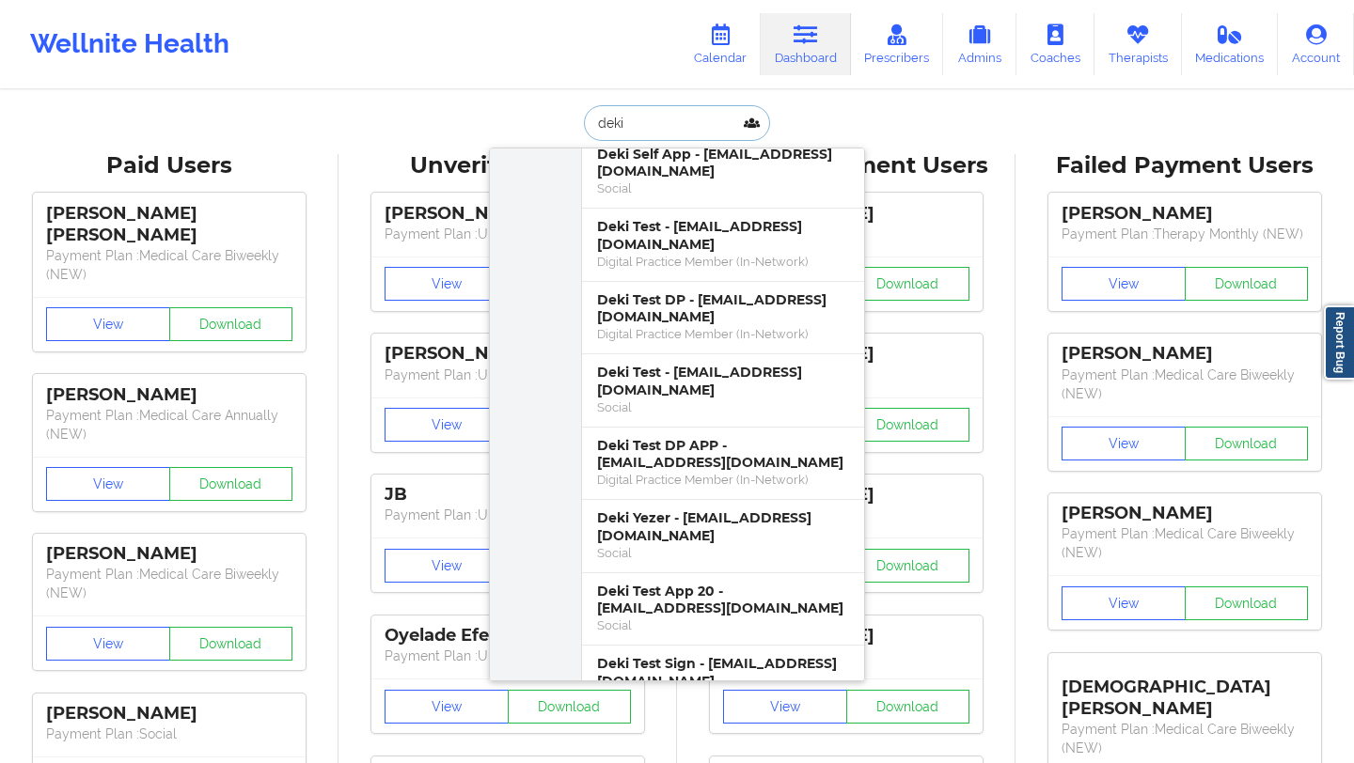
scroll to position [870, 0]
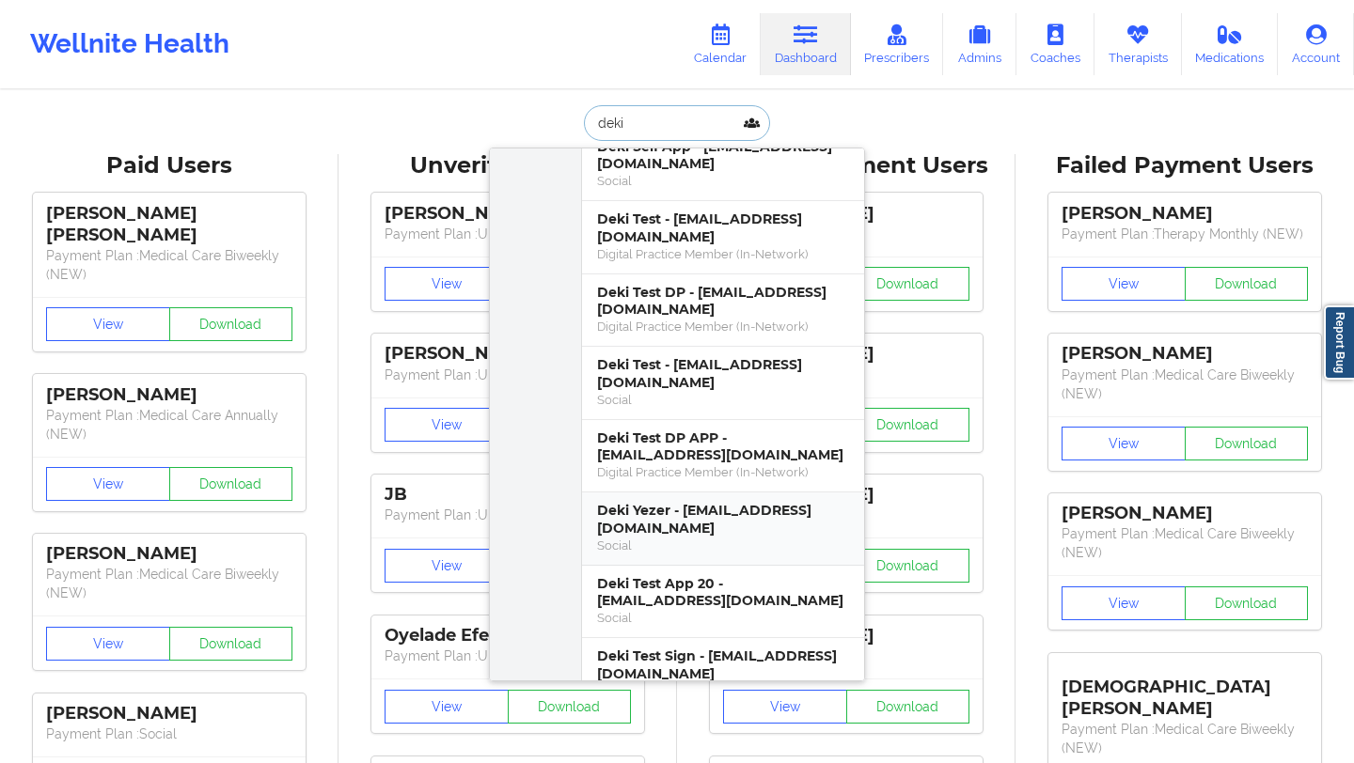
click at [753, 538] on div "Social" at bounding box center [723, 546] width 252 height 16
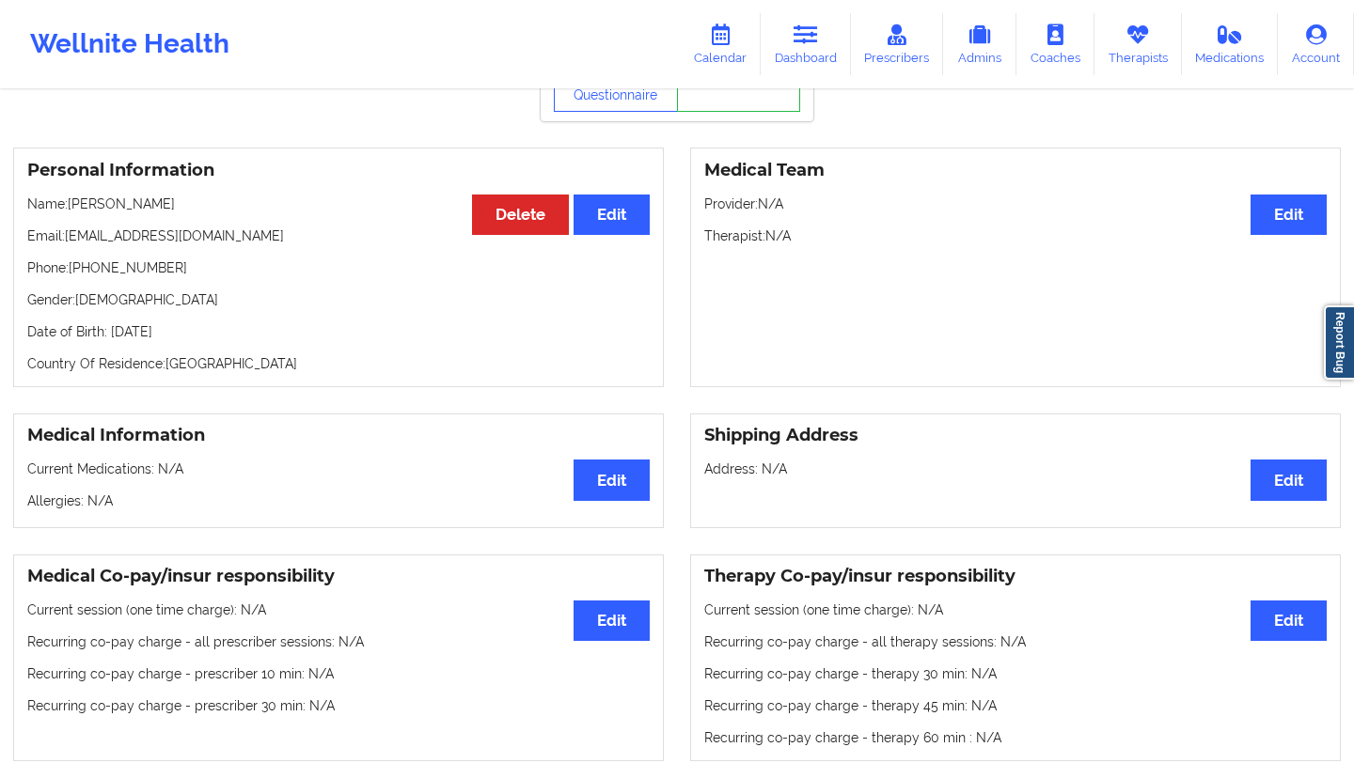
scroll to position [556, 0]
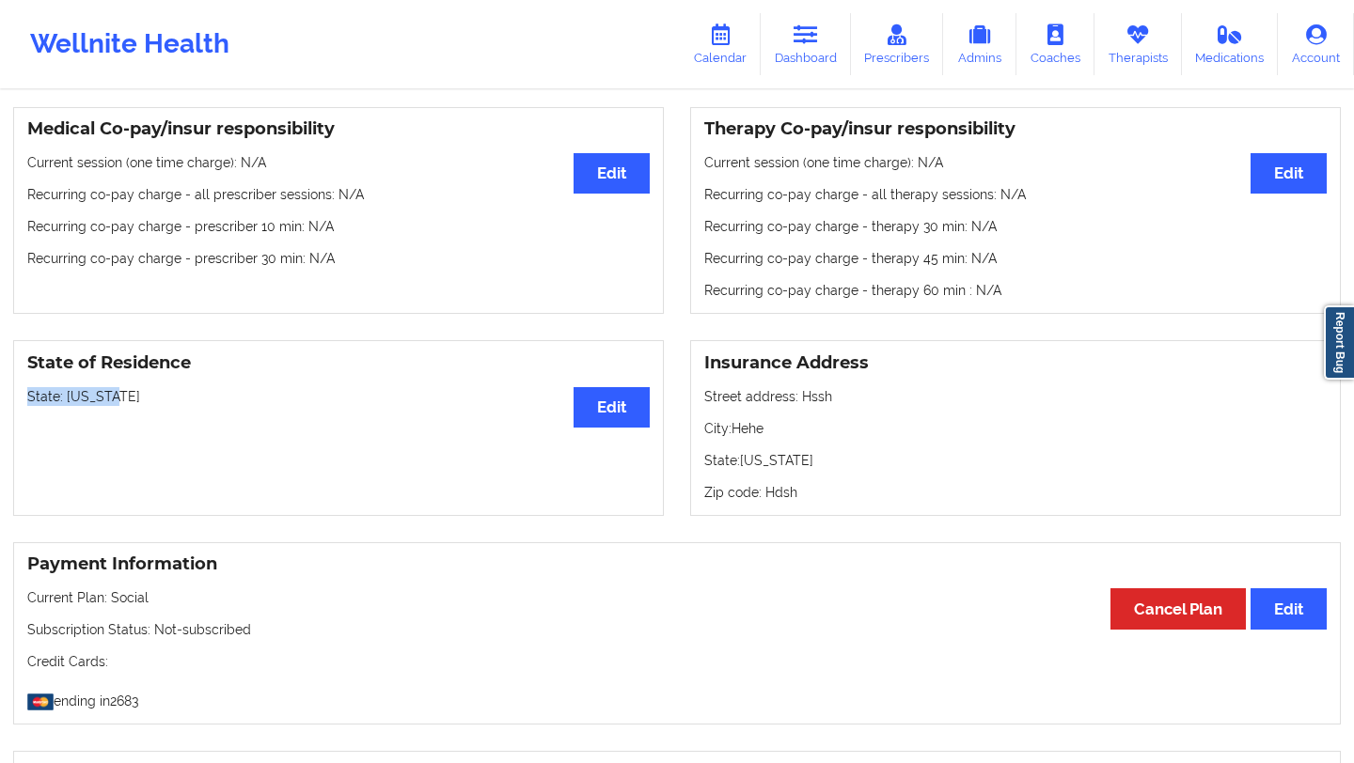
drag, startPoint x: 137, startPoint y: 398, endPoint x: 19, endPoint y: 403, distance: 118.6
click at [19, 403] on div "State of Residence Edit State: [US_STATE]" at bounding box center [338, 428] width 651 height 176
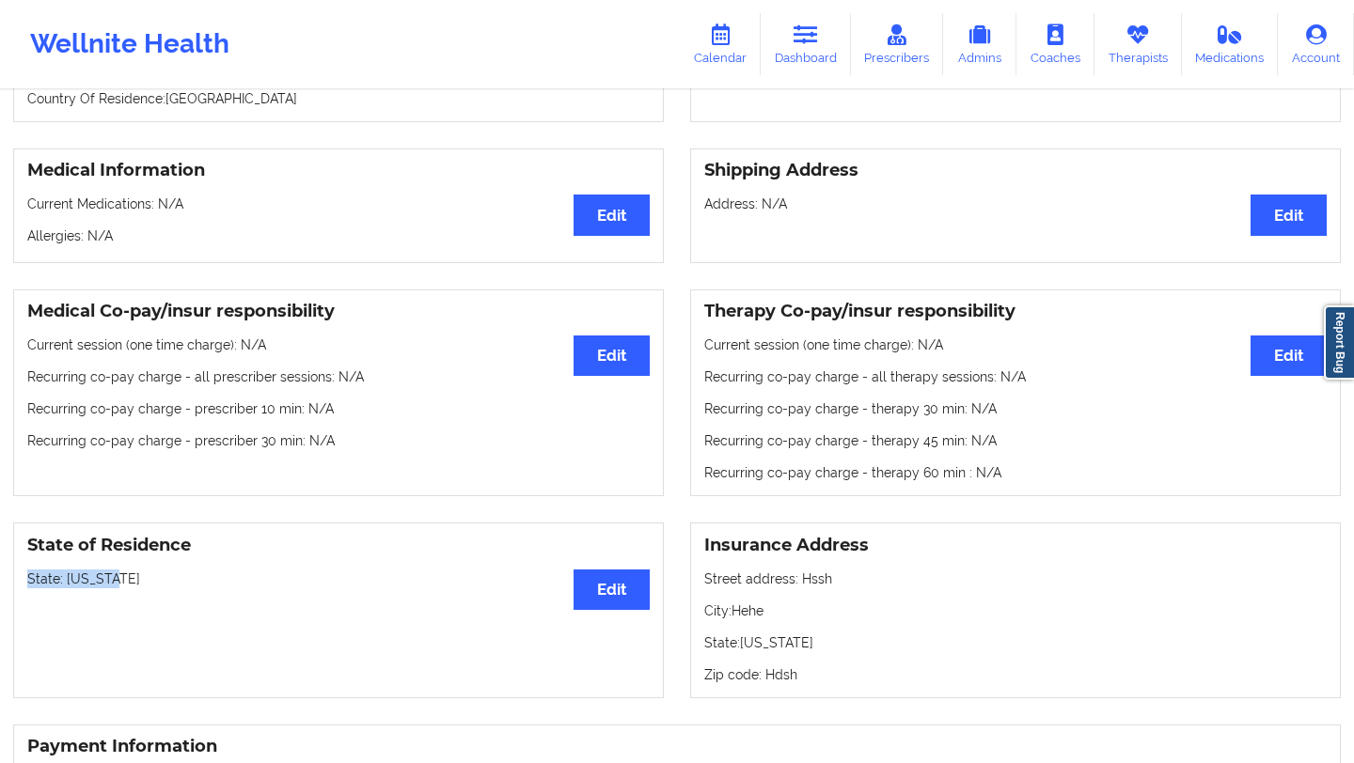
scroll to position [0, 0]
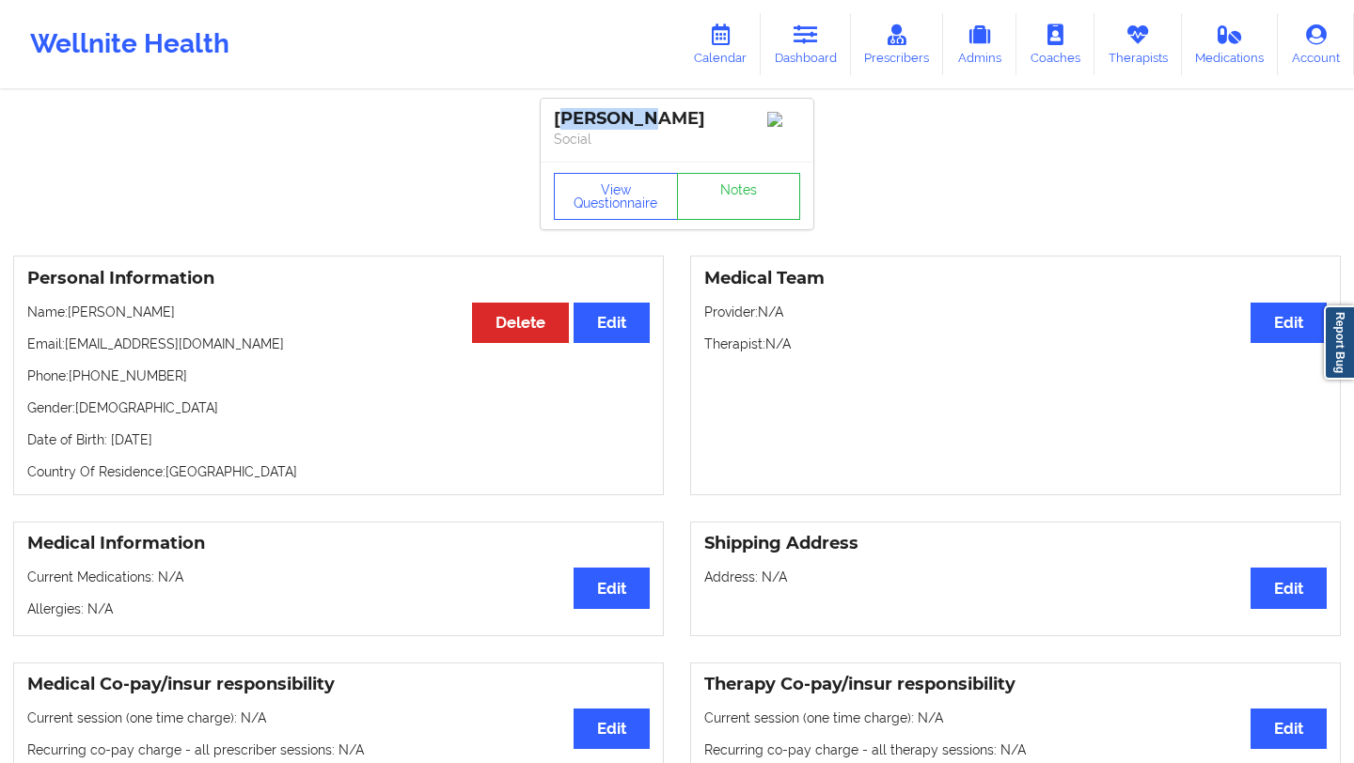
drag, startPoint x: 561, startPoint y: 119, endPoint x: 637, endPoint y: 119, distance: 75.2
click at [637, 119] on div "[PERSON_NAME]" at bounding box center [677, 119] width 246 height 22
drag, startPoint x: 239, startPoint y: 353, endPoint x: 59, endPoint y: 357, distance: 179.7
click at [59, 354] on p "Email: [EMAIL_ADDRESS][DOMAIN_NAME]" at bounding box center [338, 344] width 622 height 19
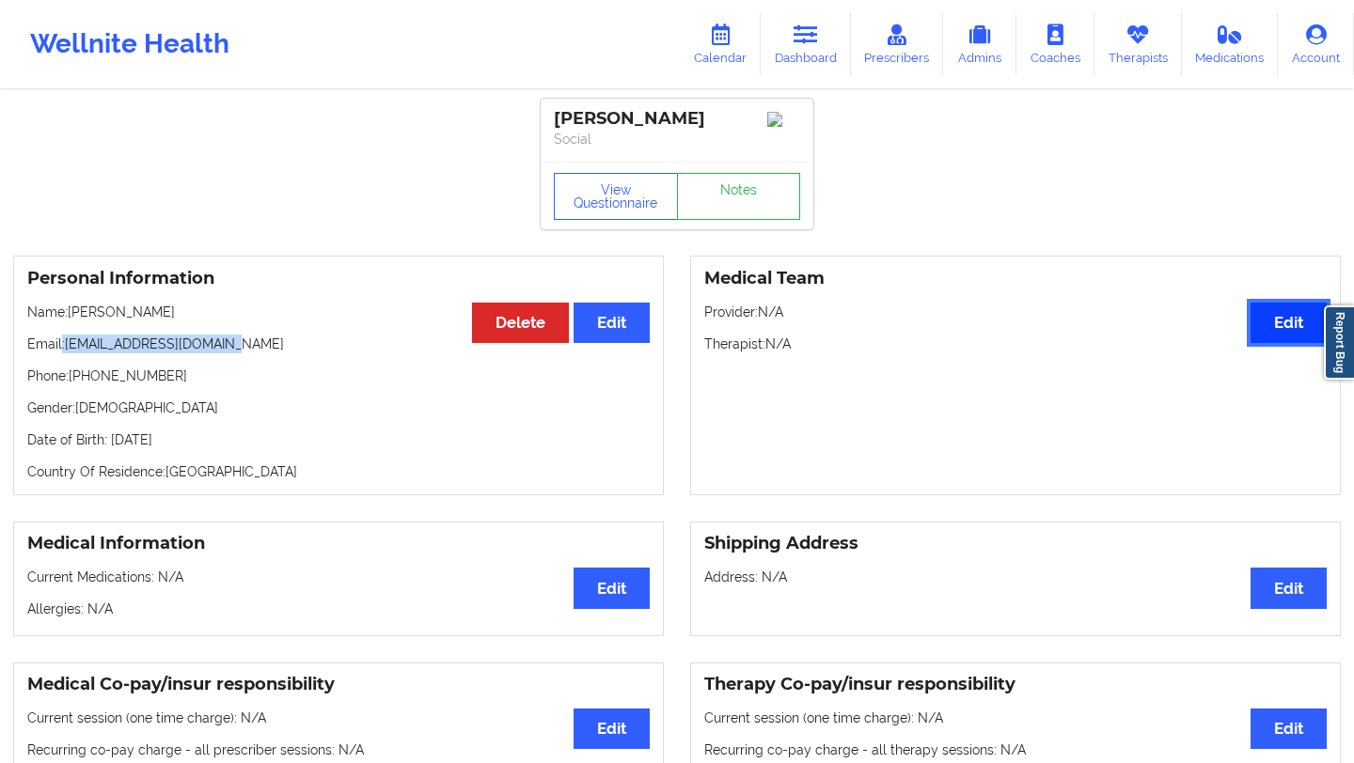
click at [1279, 327] on button "Edit" at bounding box center [1289, 323] width 76 height 40
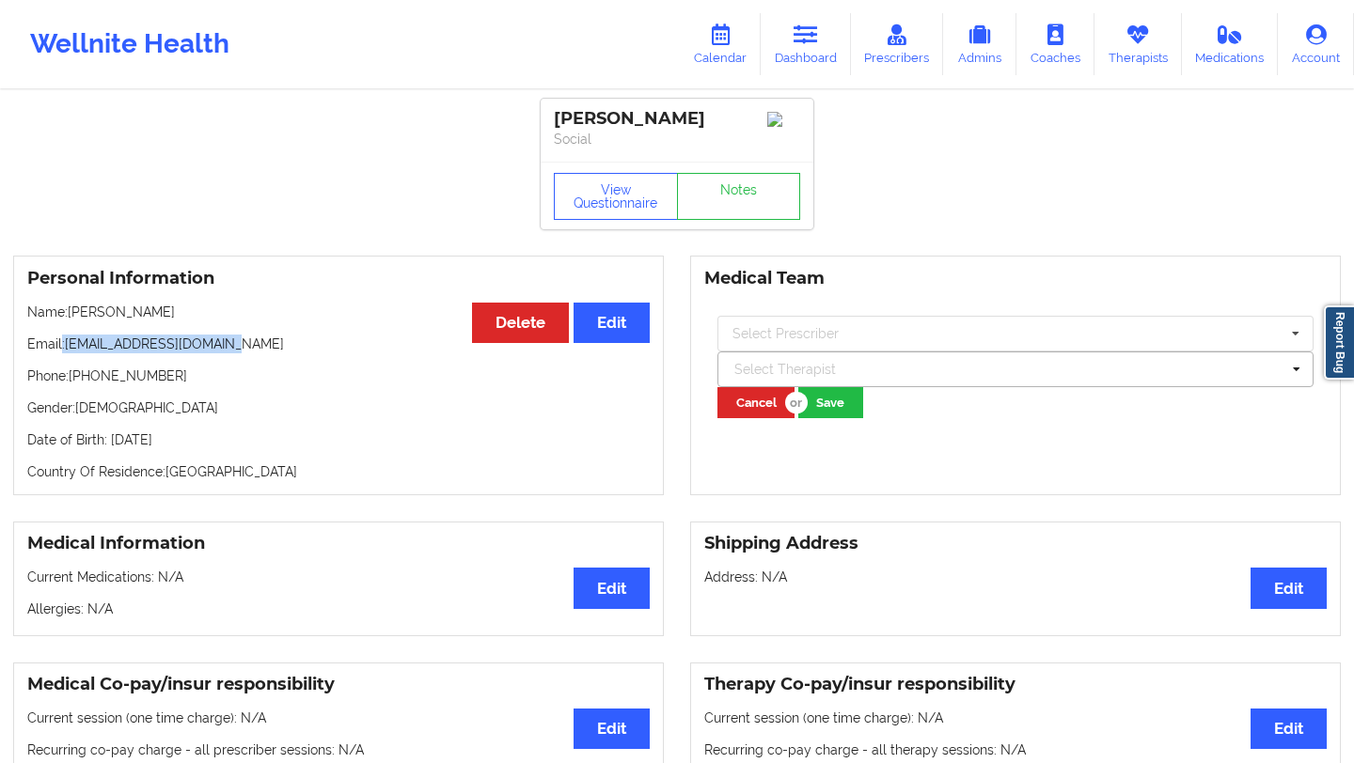
click at [1039, 370] on div at bounding box center [1006, 369] width 545 height 23
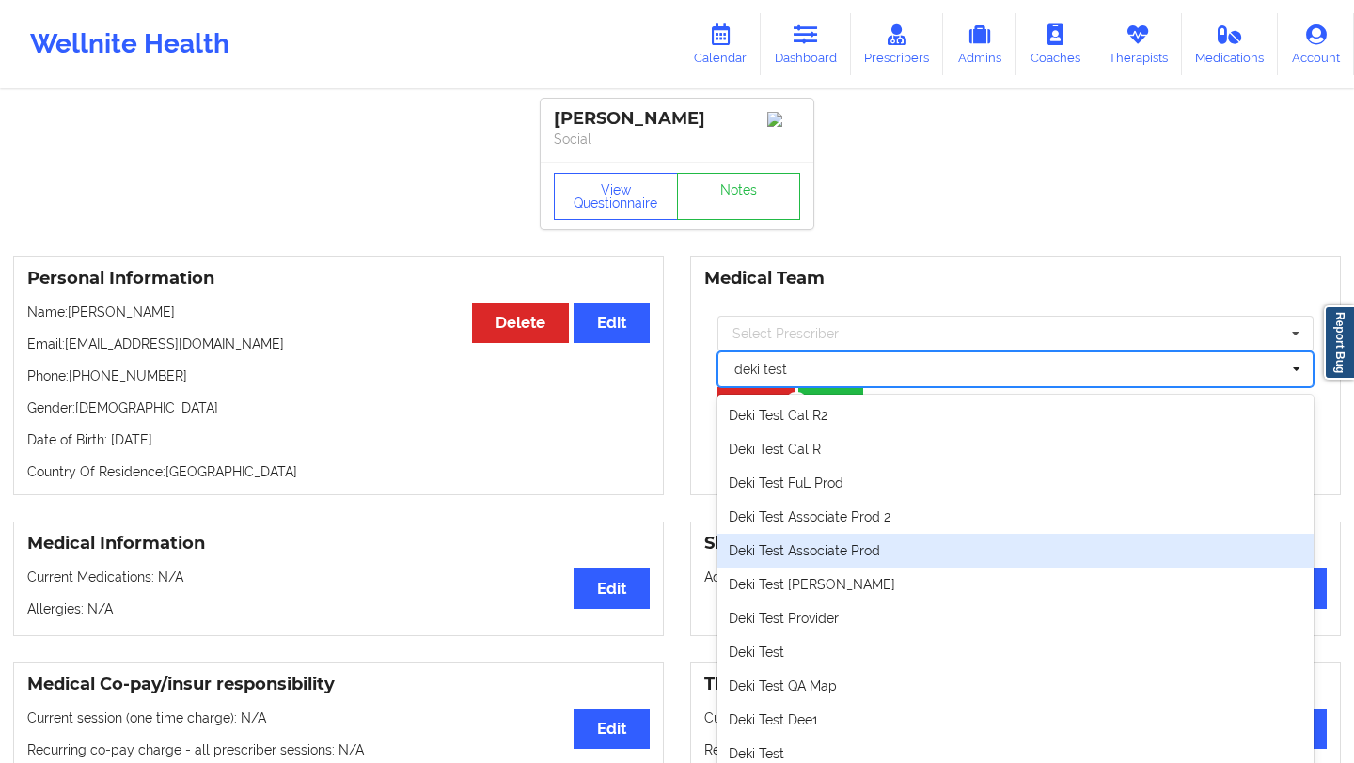
scroll to position [71, 0]
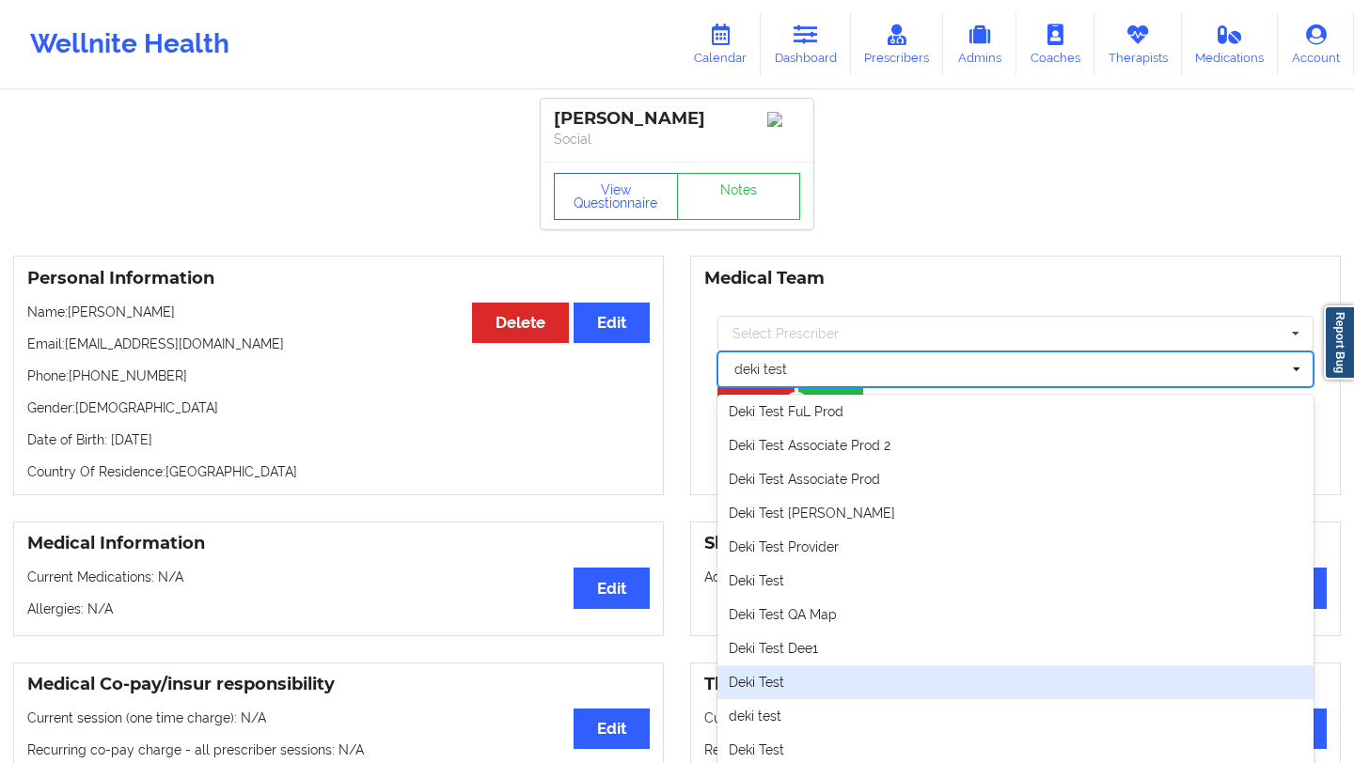
click at [811, 685] on div "Deki Test" at bounding box center [1015, 683] width 596 height 34
type input "deki test"
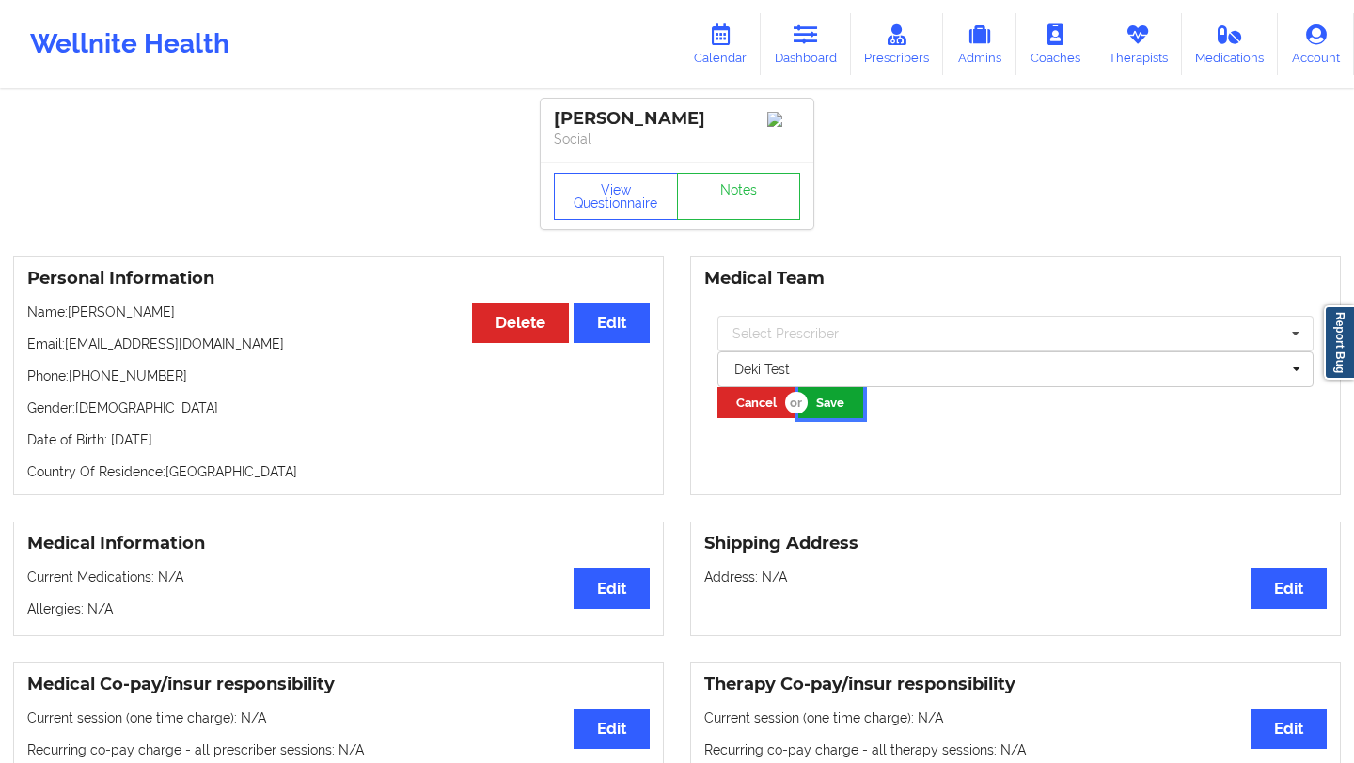
click at [838, 414] on button "Save" at bounding box center [830, 402] width 65 height 31
click at [763, 372] on div at bounding box center [1006, 369] width 545 height 23
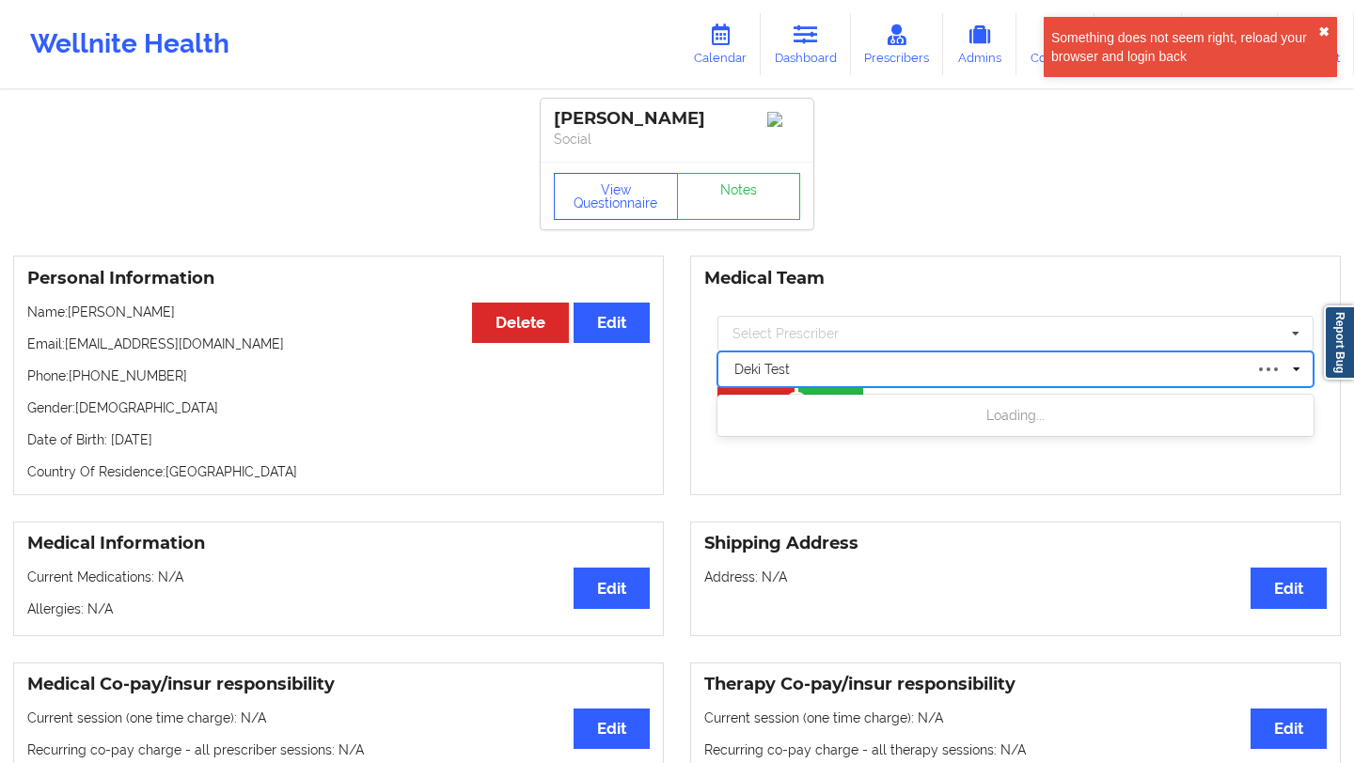
click at [1325, 31] on button "✖︎" at bounding box center [1323, 31] width 11 height 15
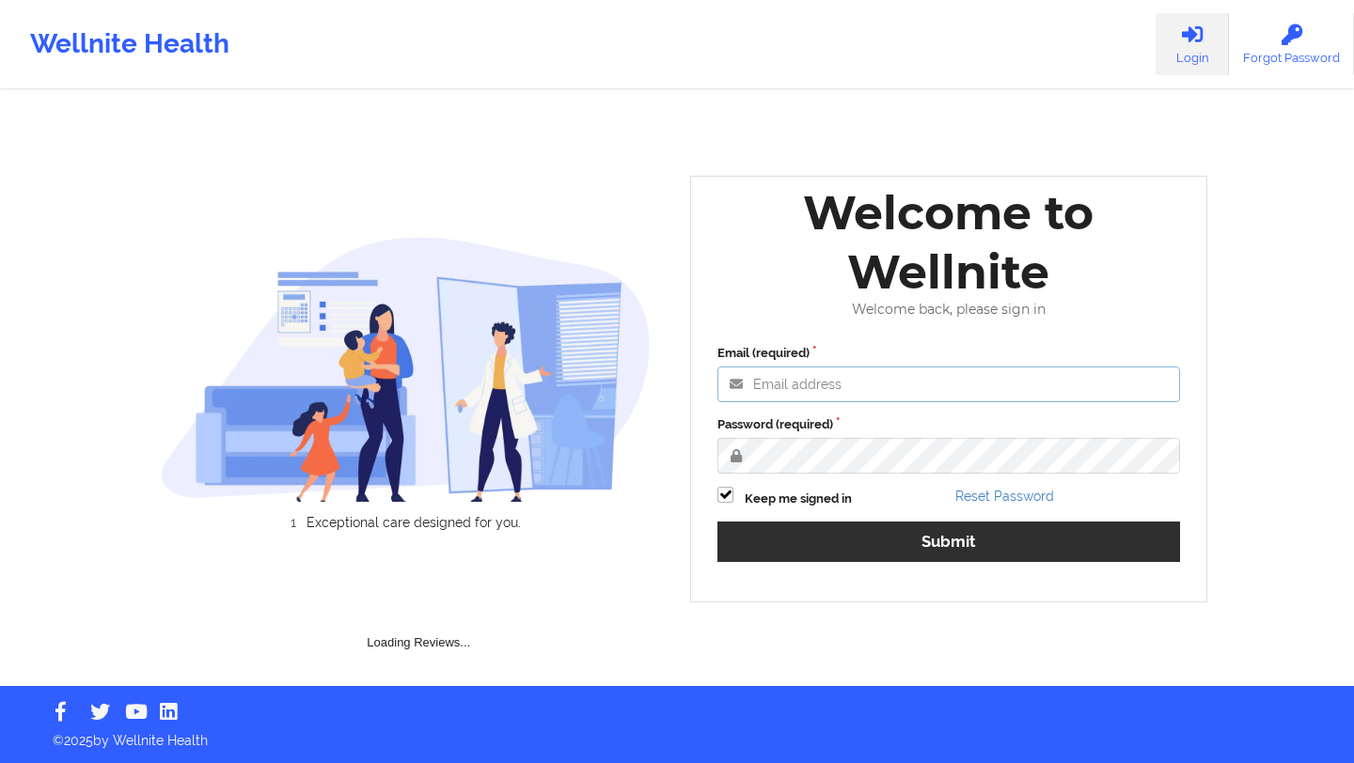
type input "[EMAIL_ADDRESS][DOMAIN_NAME]"
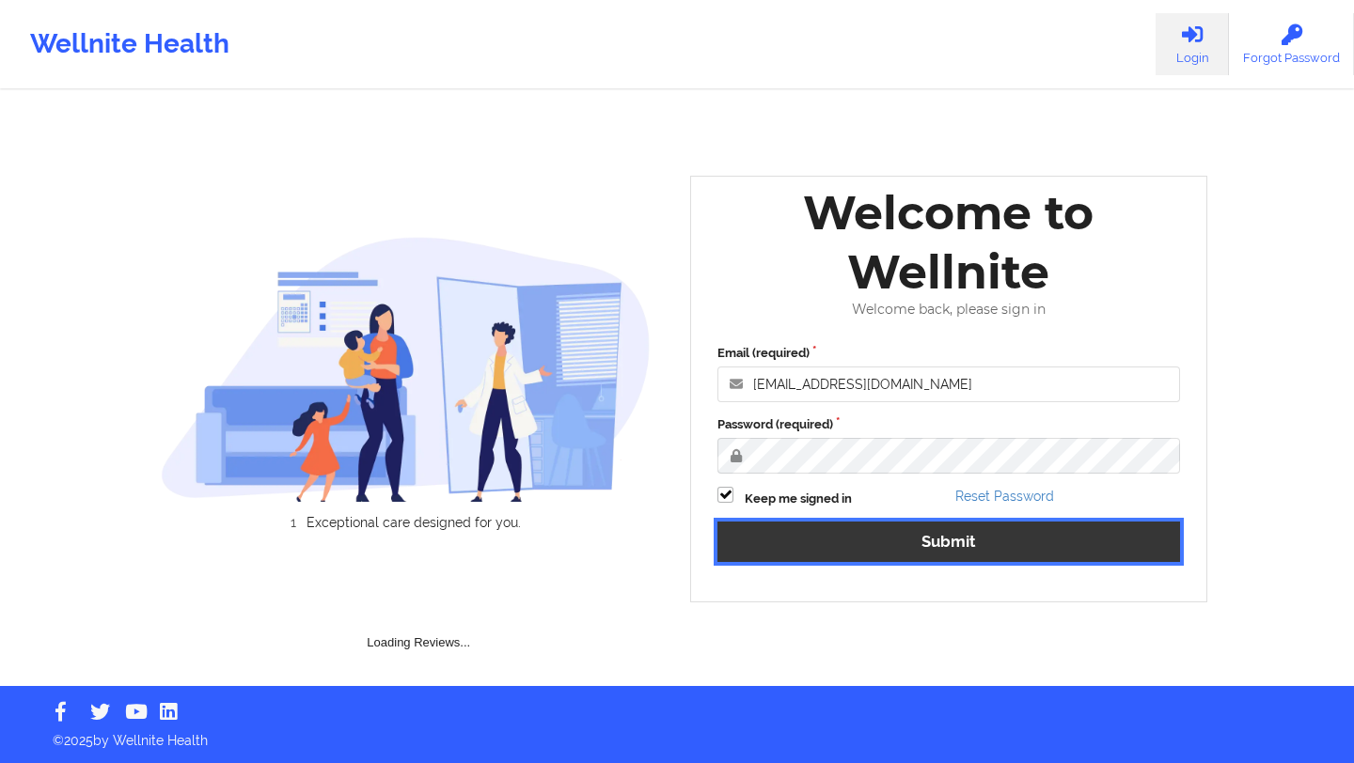
click at [887, 548] on button "Submit" at bounding box center [948, 542] width 463 height 40
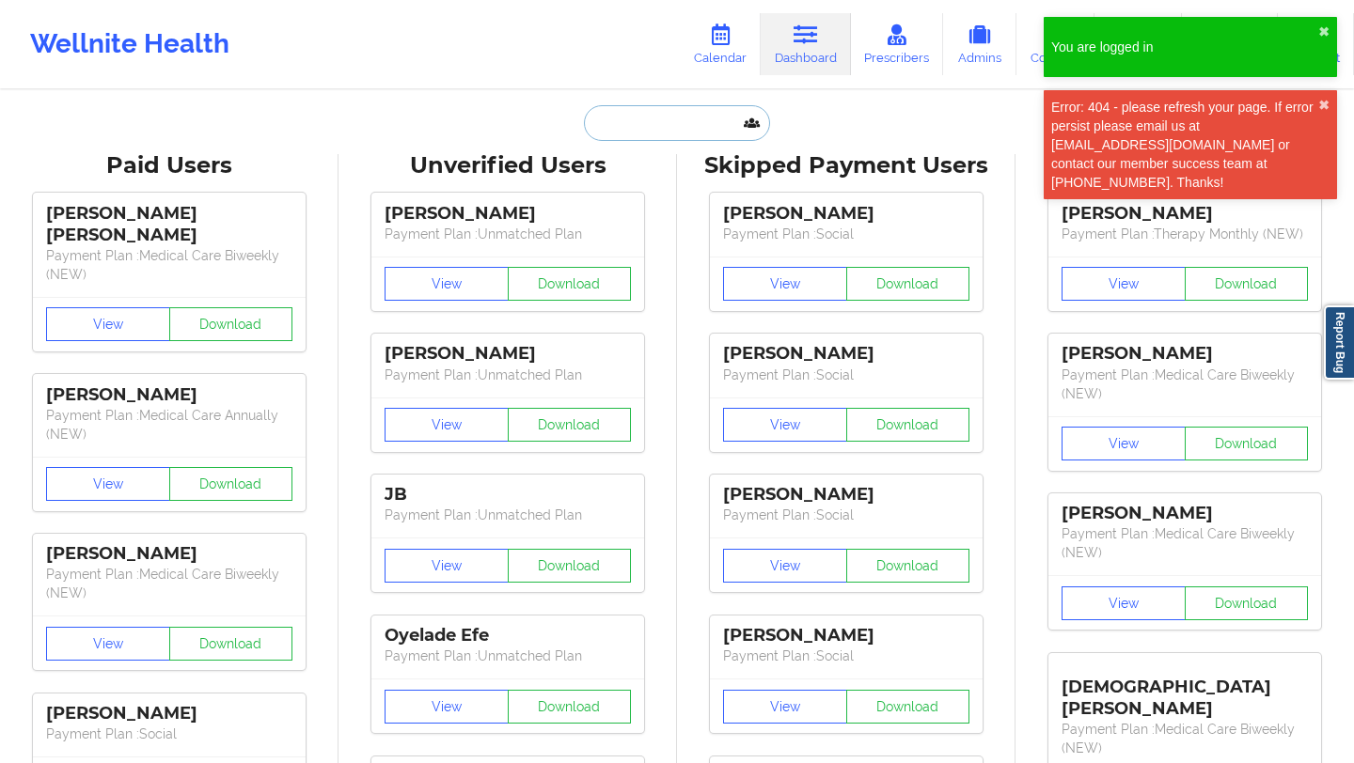
click at [616, 137] on input "text" at bounding box center [677, 123] width 186 height 36
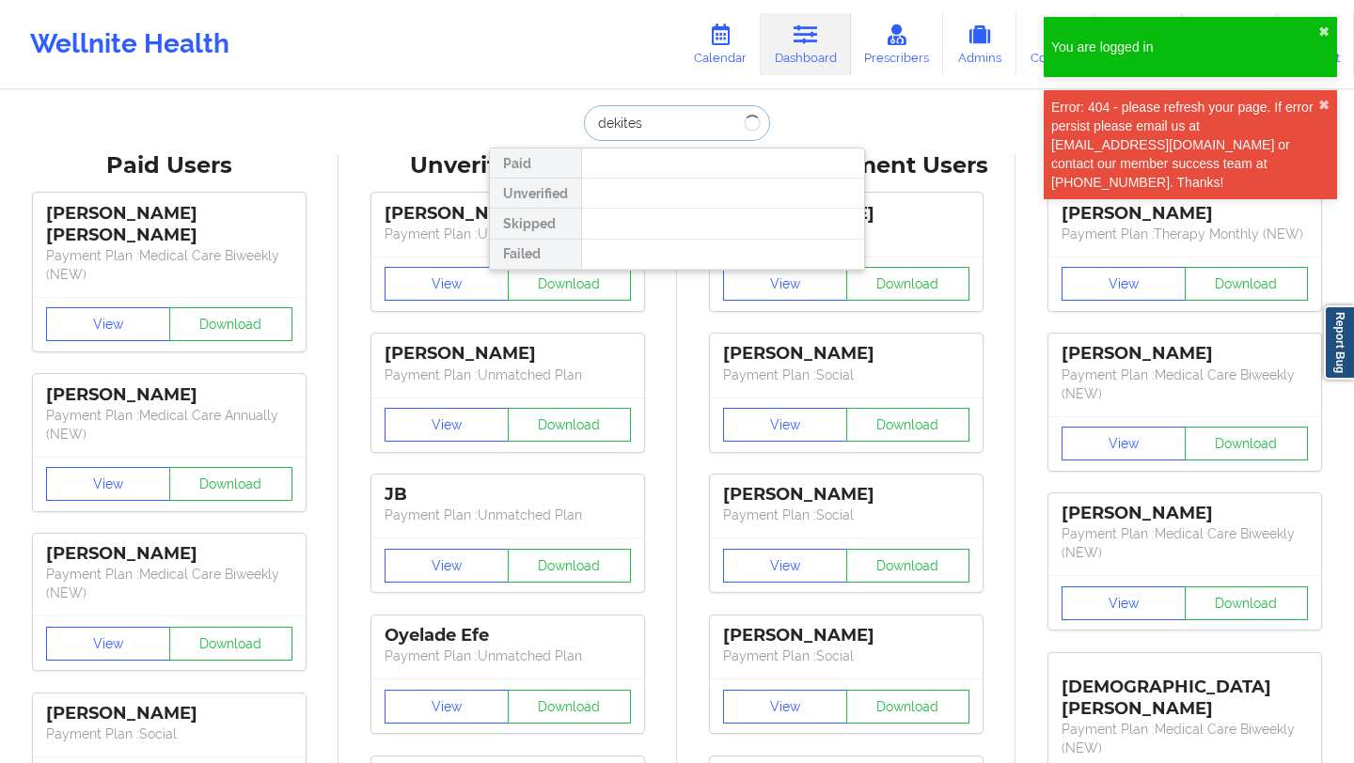
type input "dekitest"
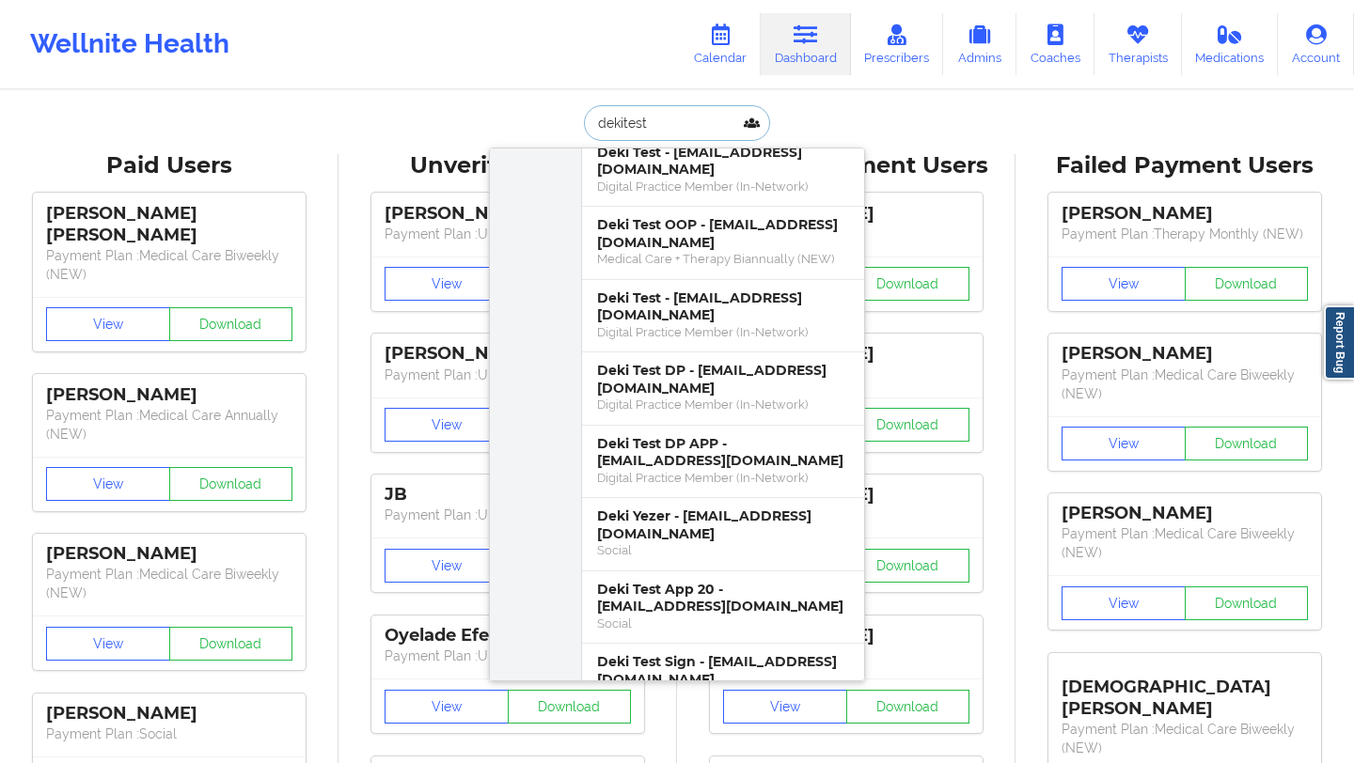
scroll to position [381, 0]
click at [633, 518] on div "Deki Yezer - [EMAIL_ADDRESS][DOMAIN_NAME]" at bounding box center [723, 523] width 252 height 35
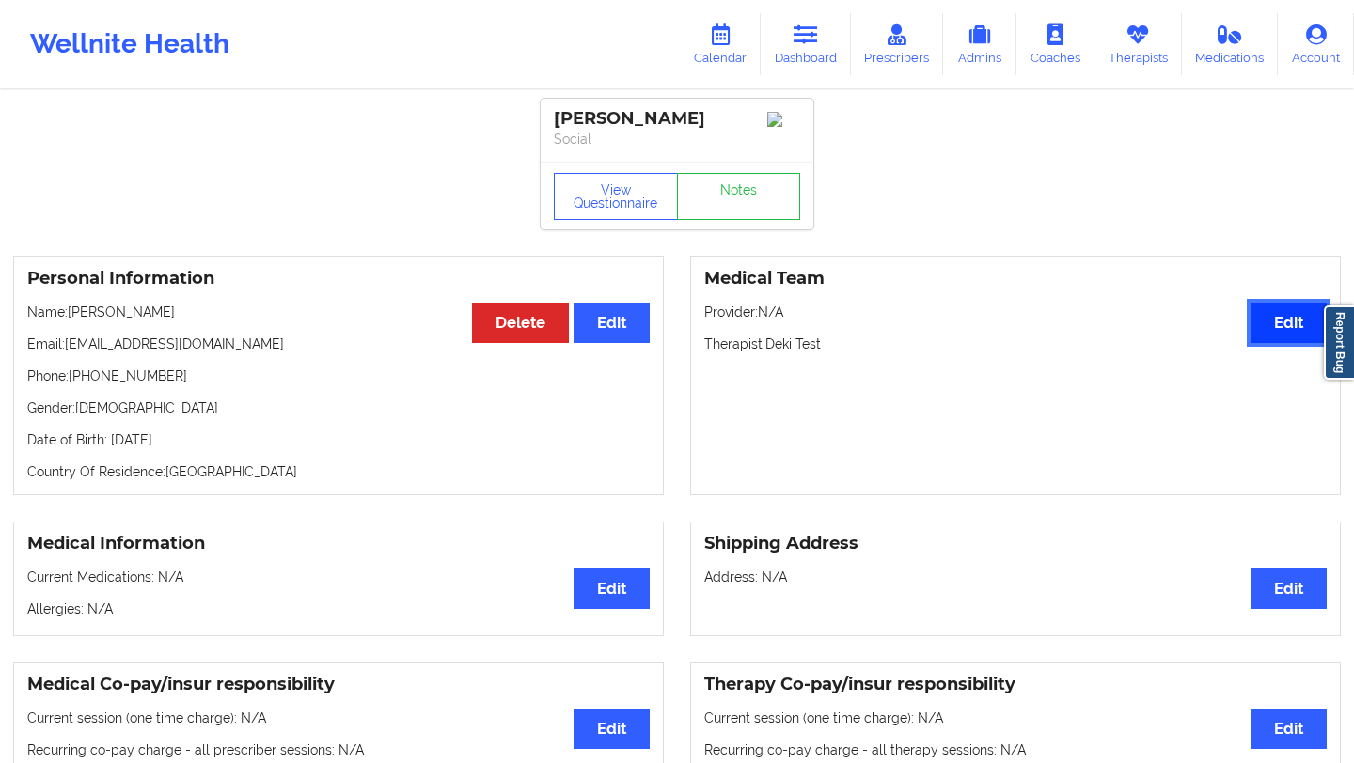
click at [1290, 311] on button "Edit" at bounding box center [1289, 323] width 76 height 40
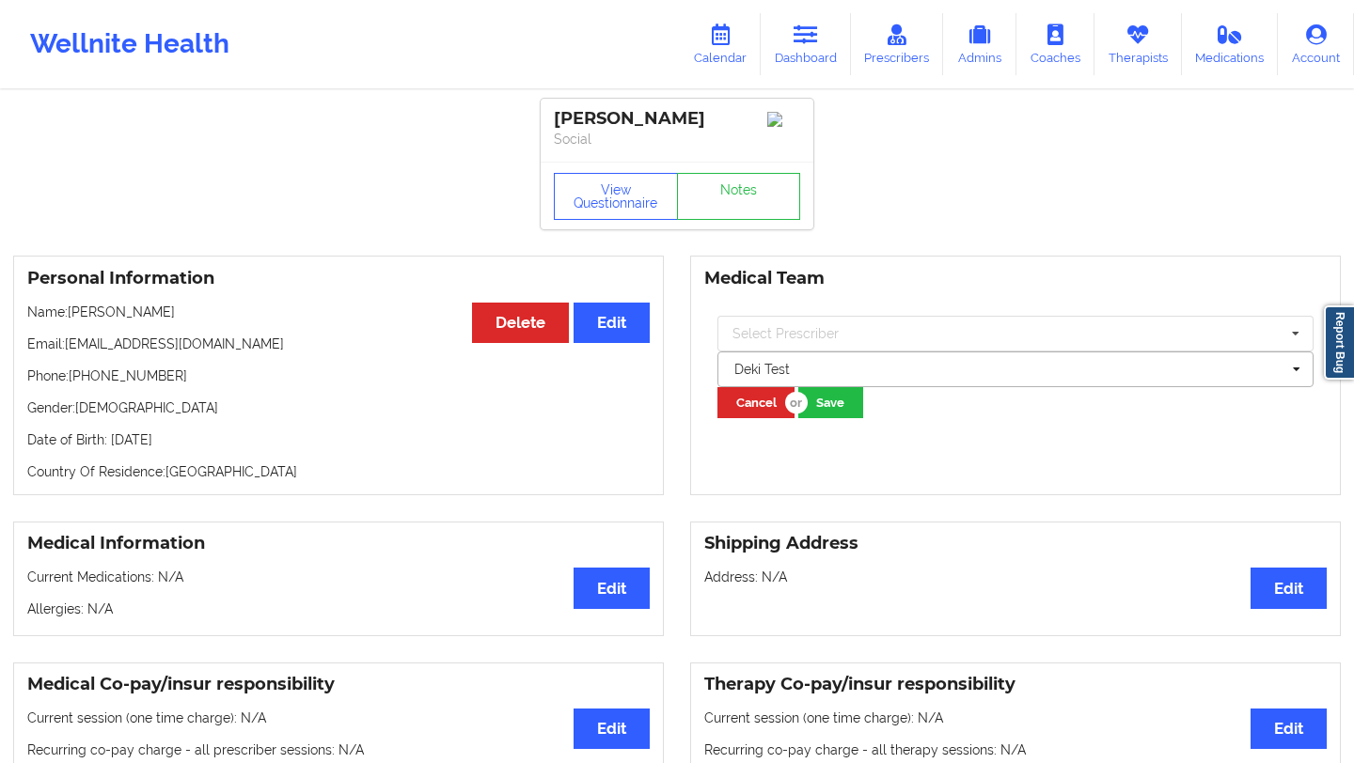
click at [937, 380] on div at bounding box center [1006, 369] width 545 height 23
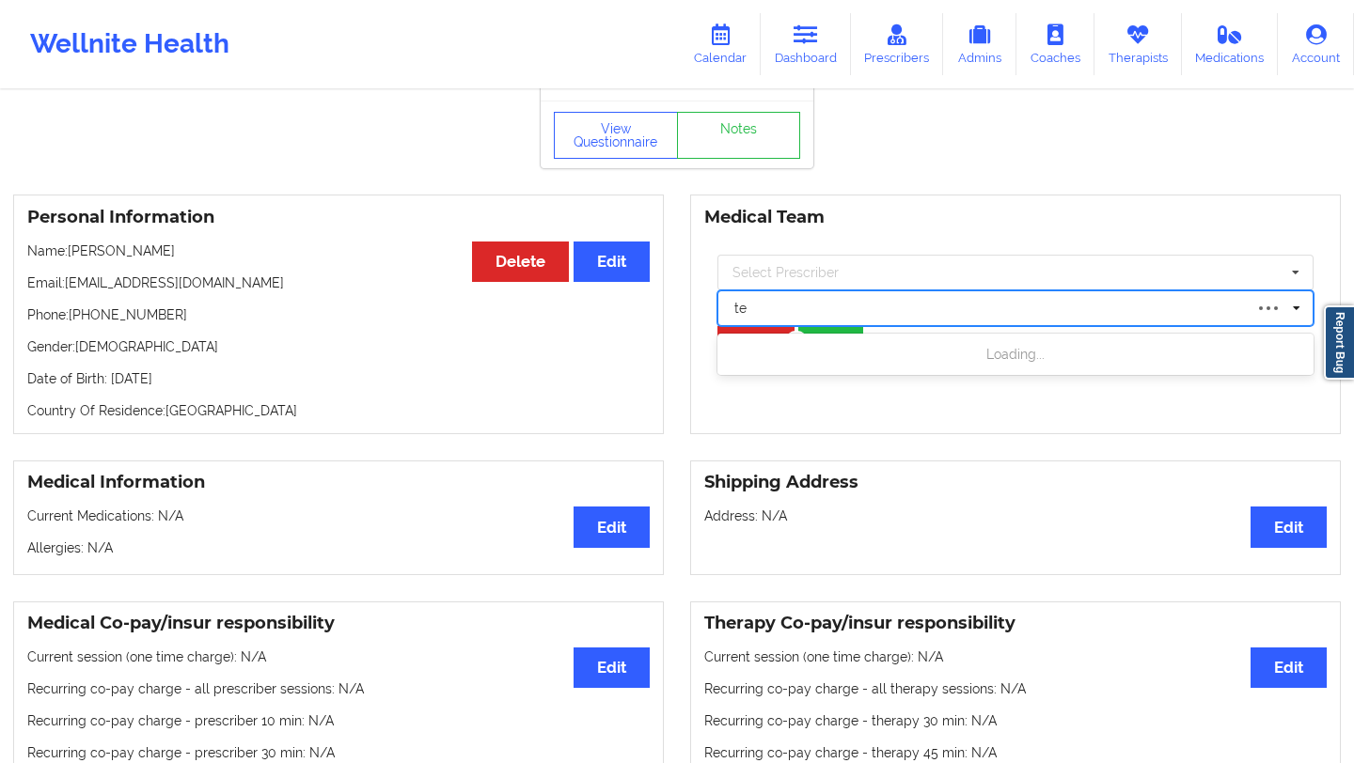
type input "t"
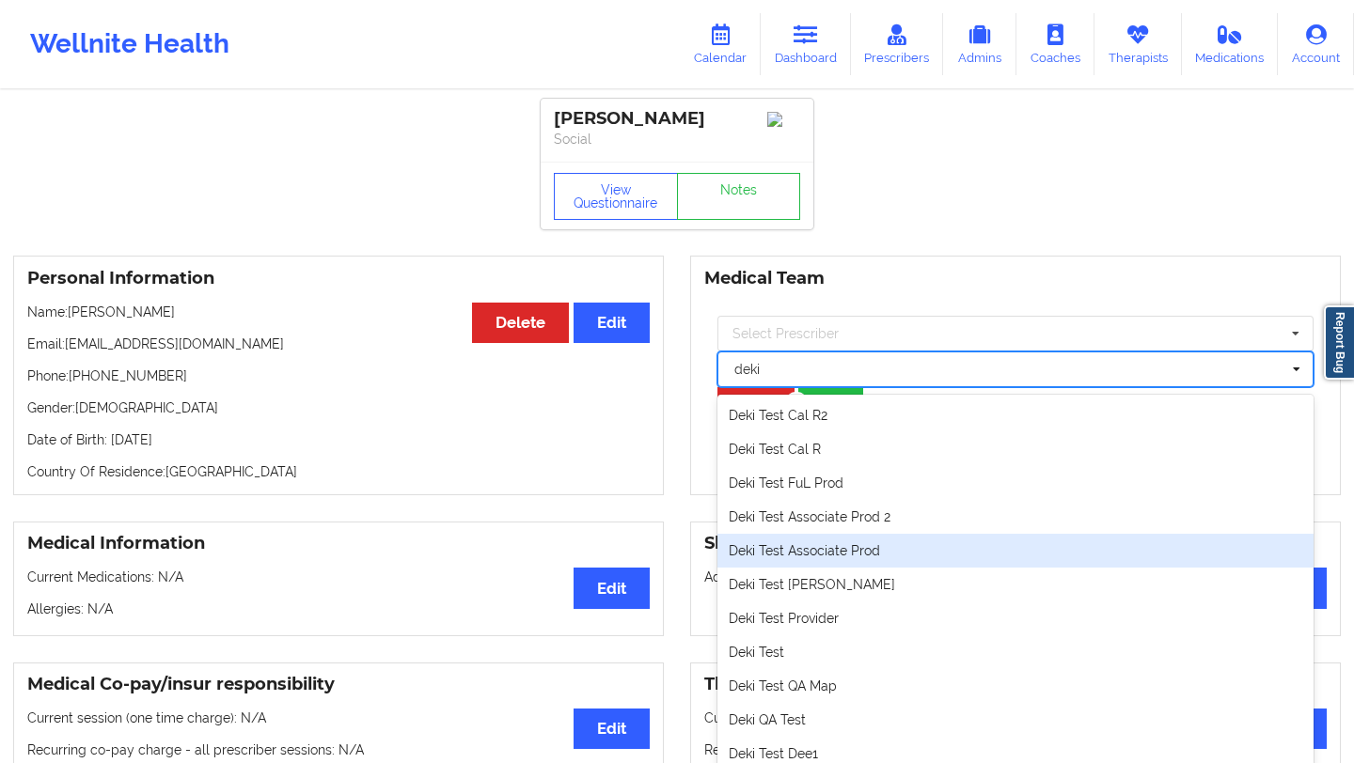
click at [828, 562] on div "Deki Test Associate Prod" at bounding box center [1015, 551] width 596 height 34
type input "deki"
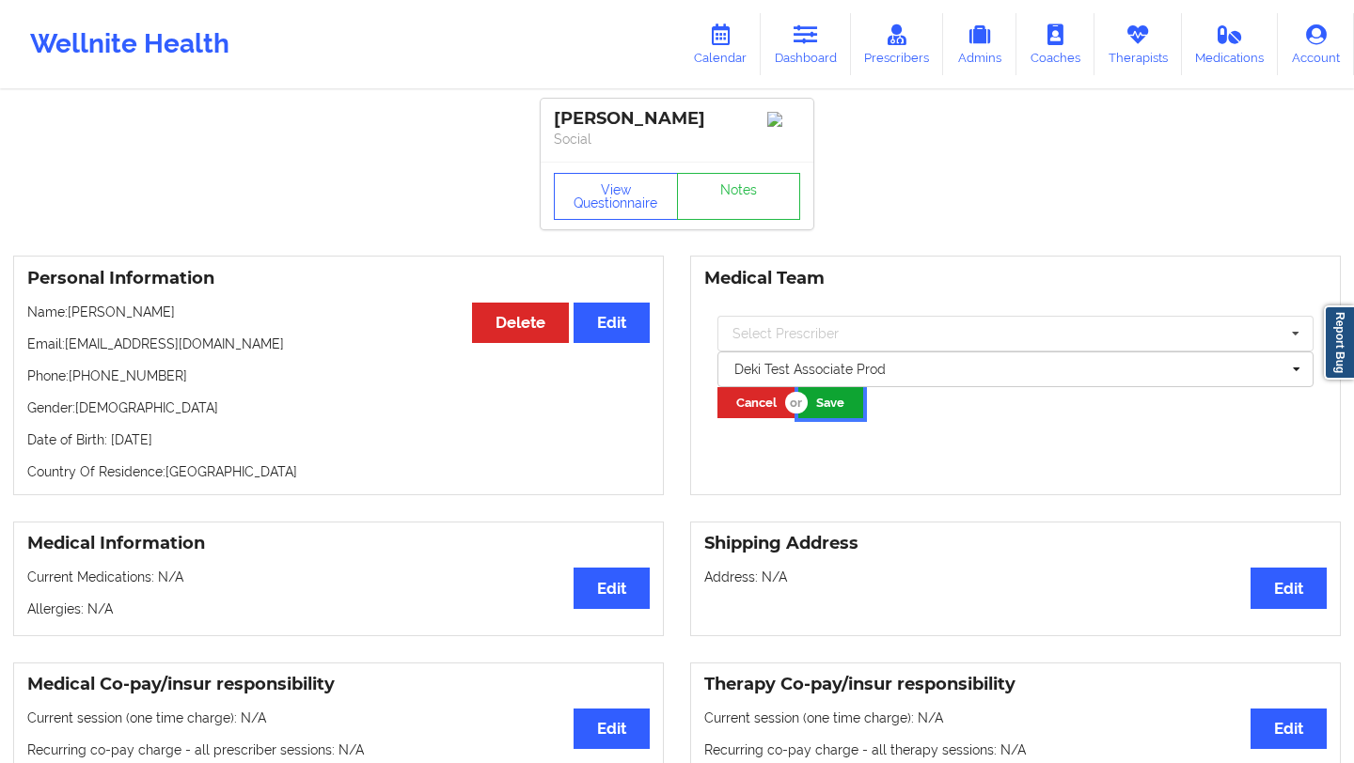
click at [834, 409] on button "Save" at bounding box center [830, 402] width 65 height 31
